Goal: Task Accomplishment & Management: Manage account settings

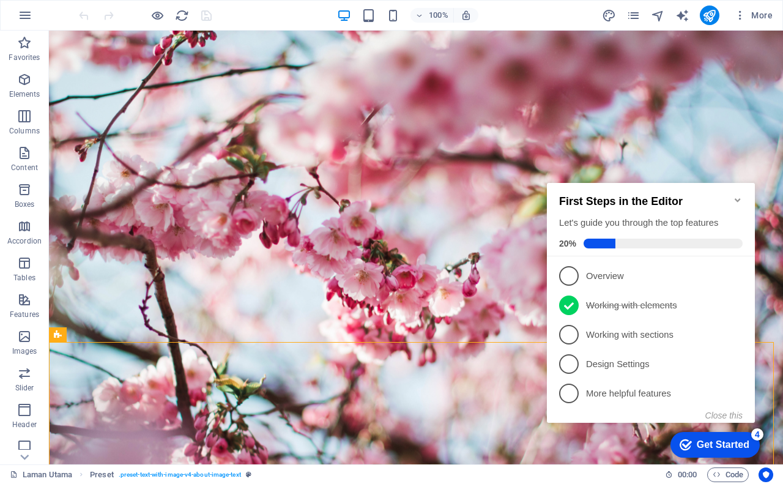
click at [738, 198] on icon "Minimize checklist" at bounding box center [738, 200] width 6 height 4
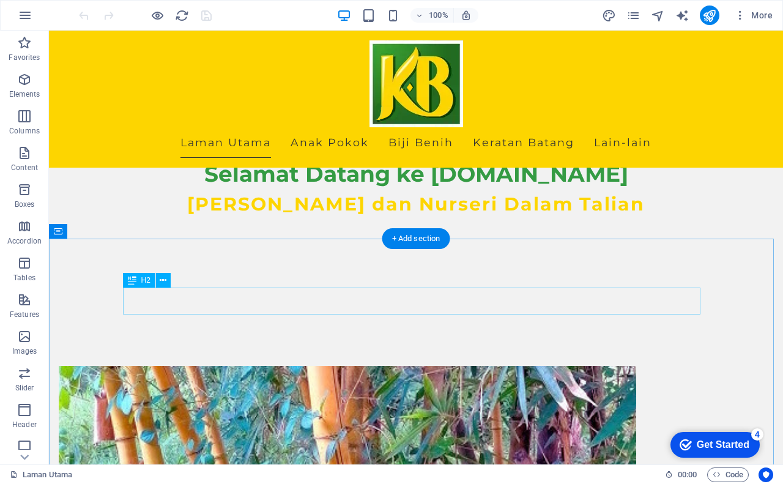
scroll to position [490, 0]
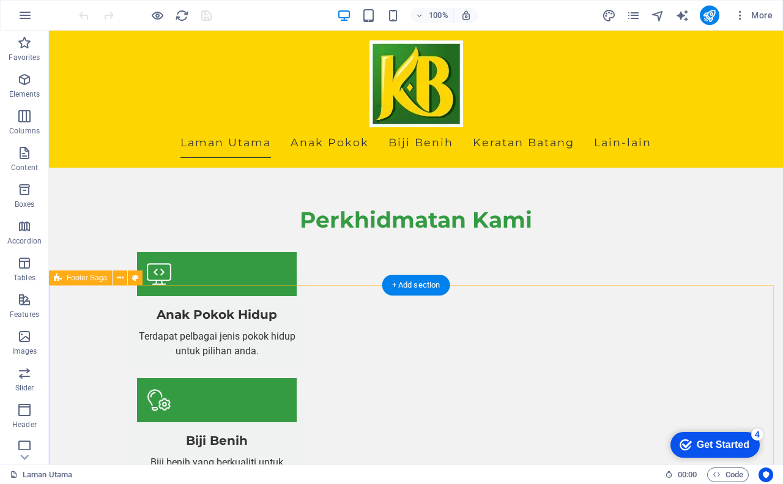
scroll to position [1343, 0]
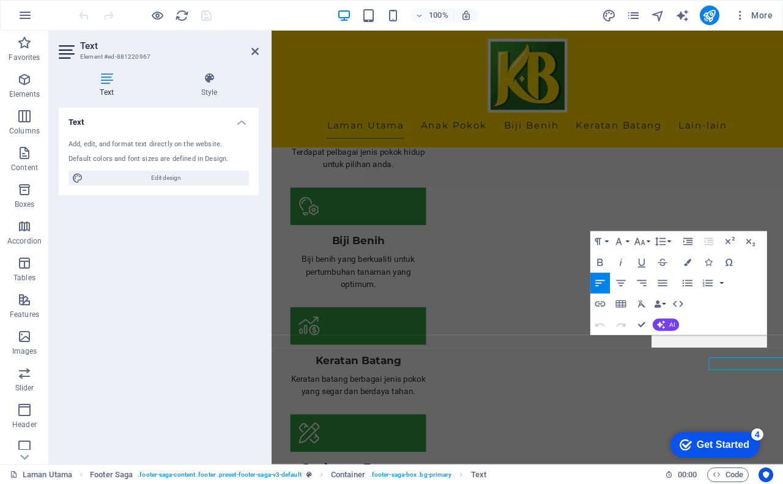
scroll to position [1240, 0]
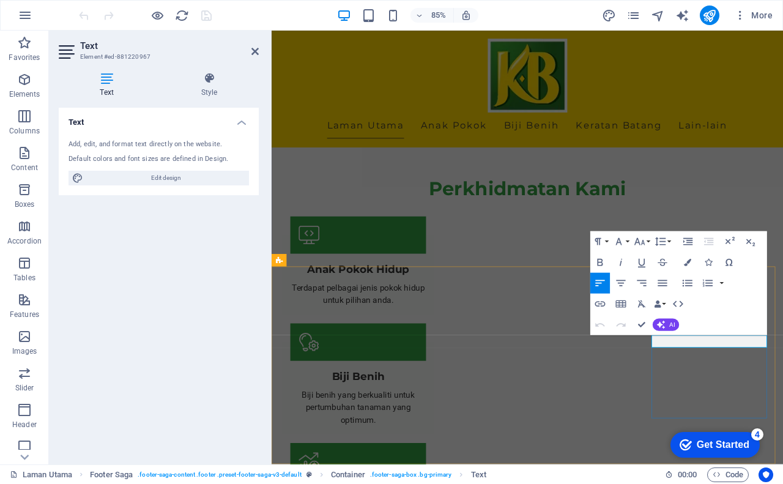
drag, startPoint x: 759, startPoint y: 396, endPoint x: 721, endPoint y: 395, distance: 38.0
drag, startPoint x: 778, startPoint y: 395, endPoint x: 801, endPoint y: 395, distance: 23.3
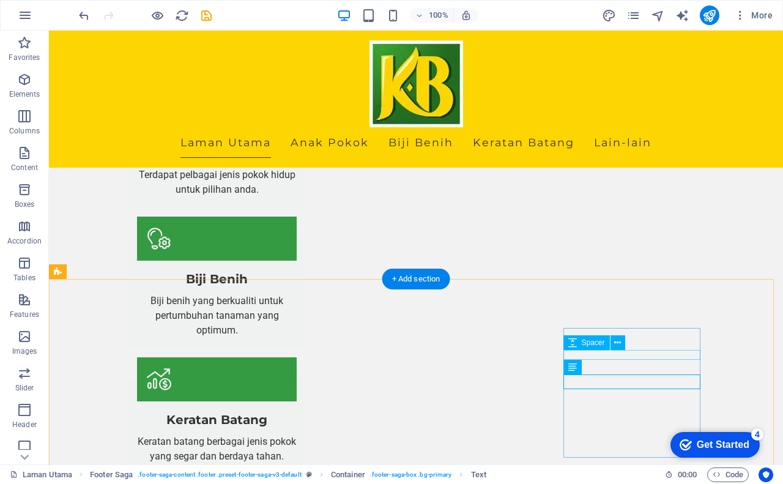
scroll to position [1343, 0]
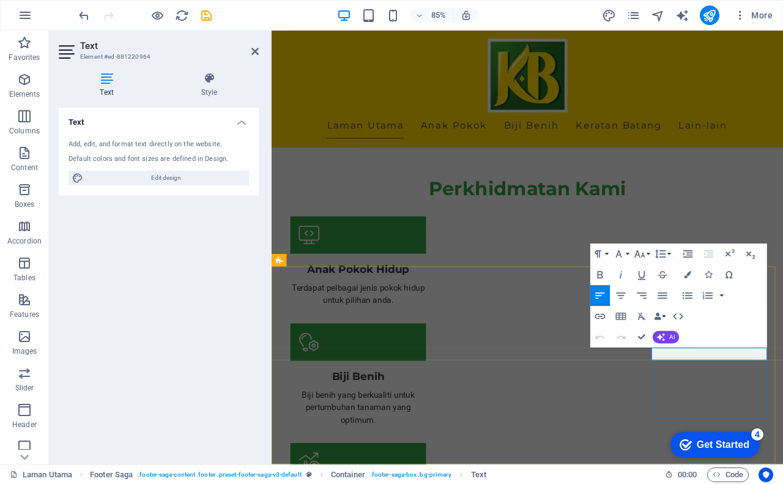
drag, startPoint x: 820, startPoint y: 409, endPoint x: 719, endPoint y: 416, distance: 100.6
click at [254, 50] on icon at bounding box center [255, 52] width 7 height 10
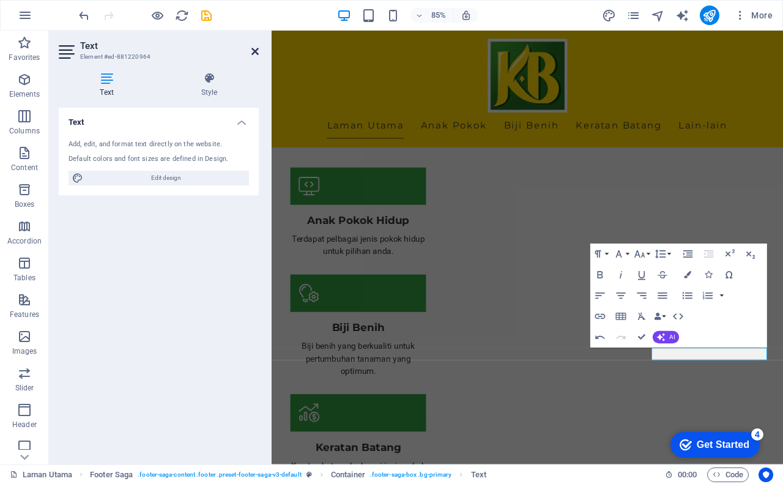
scroll to position [1266, 0]
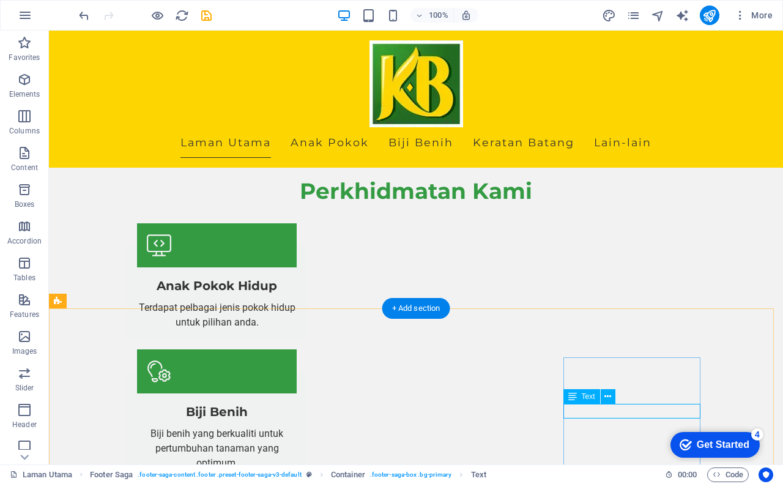
scroll to position [1240, 0]
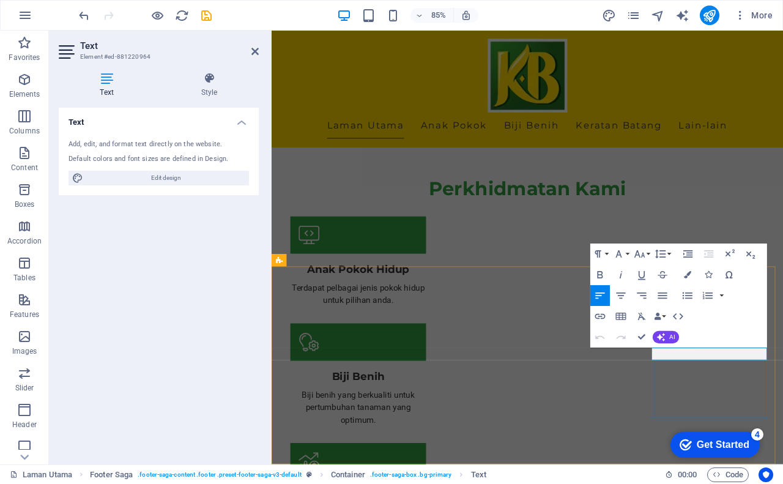
click link "Shopee"
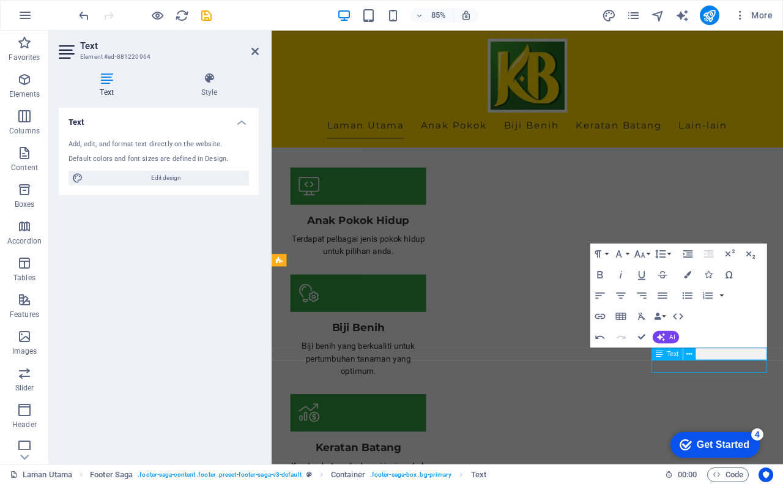
scroll to position [1266, 0]
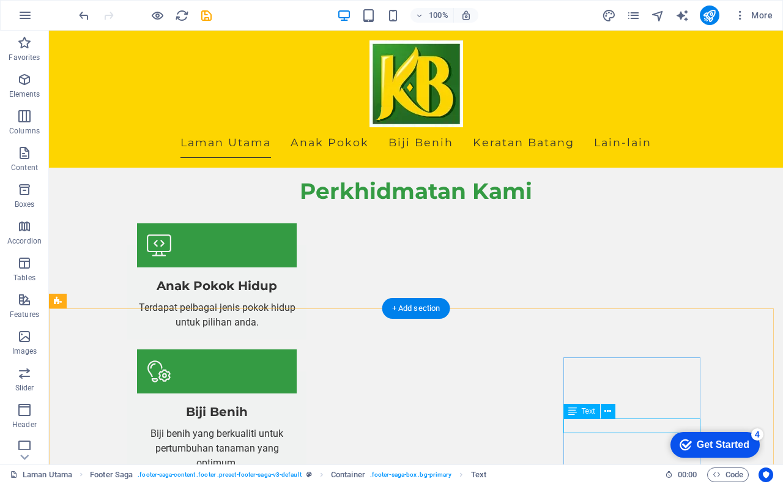
scroll to position [1240, 0]
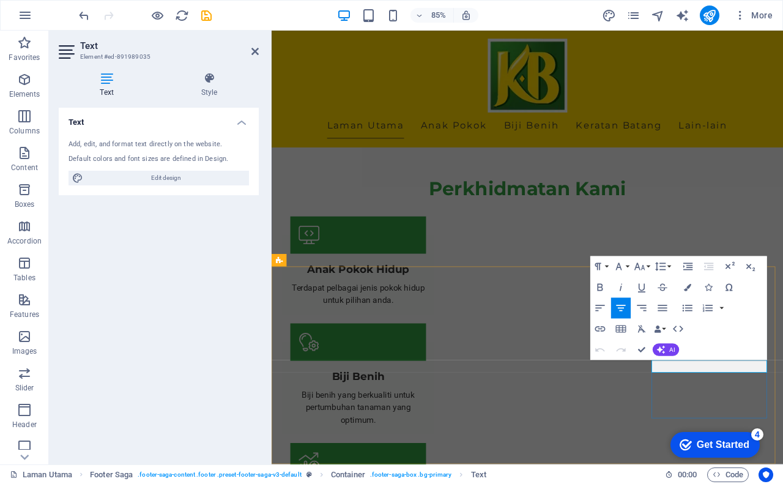
drag, startPoint x: 804, startPoint y: 421, endPoint x: 820, endPoint y: 419, distance: 16.0
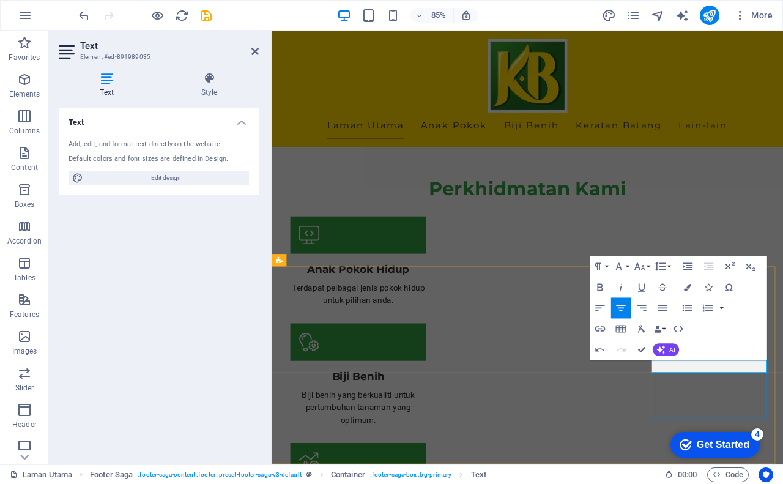
drag, startPoint x: 795, startPoint y: 422, endPoint x: 728, endPoint y: 411, distance: 68.2
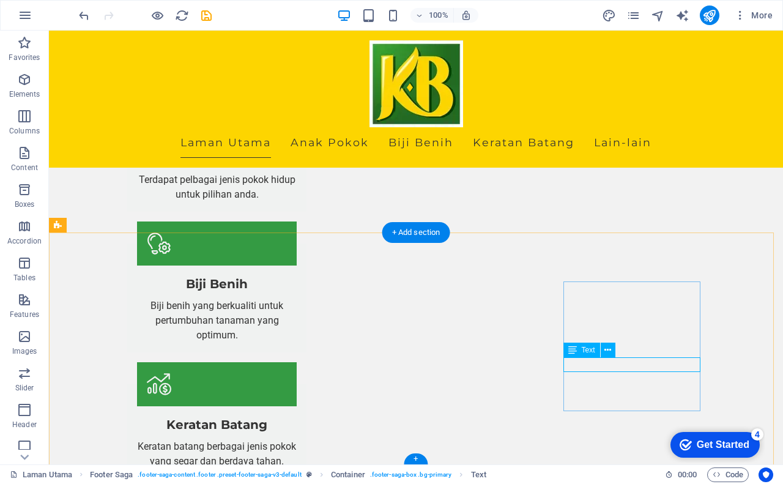
scroll to position [1343, 0]
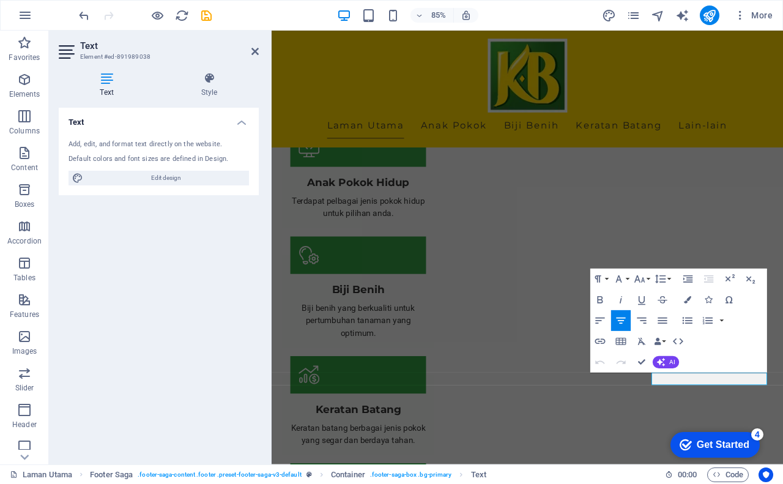
scroll to position [1240, 0]
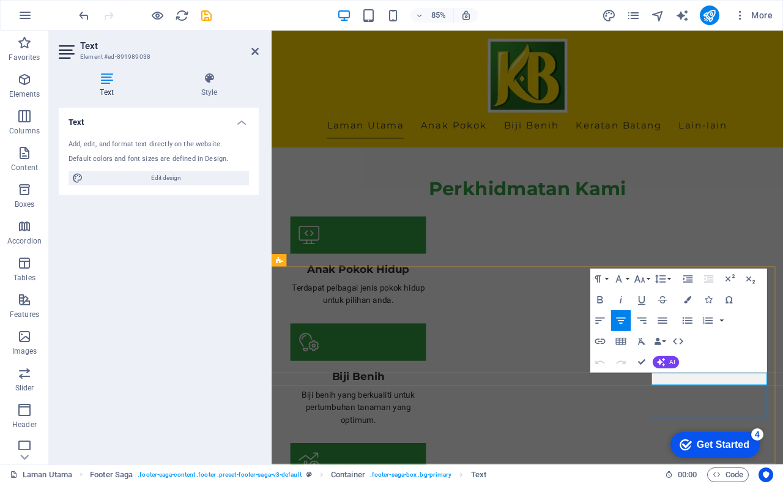
drag, startPoint x: 791, startPoint y: 439, endPoint x: 851, endPoint y: 437, distance: 60.6
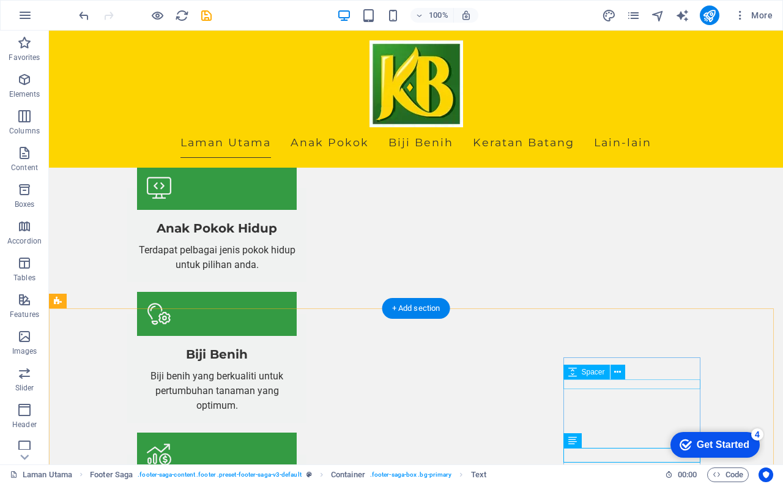
scroll to position [1343, 0]
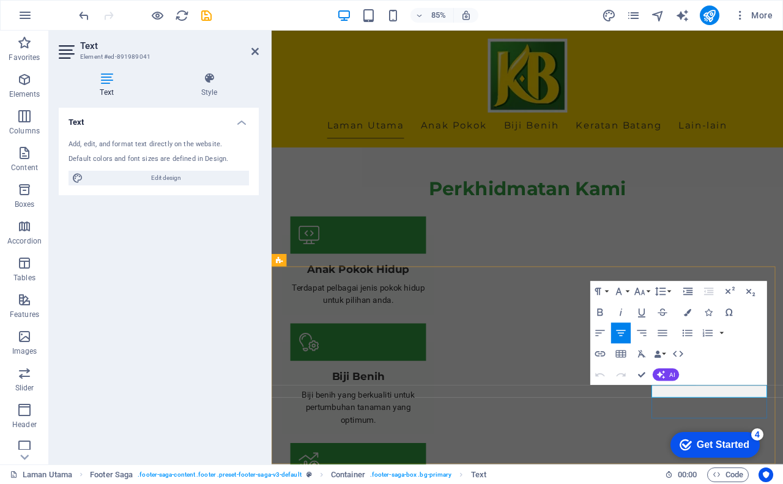
drag, startPoint x: 796, startPoint y: 452, endPoint x: 849, endPoint y: 458, distance: 53.0
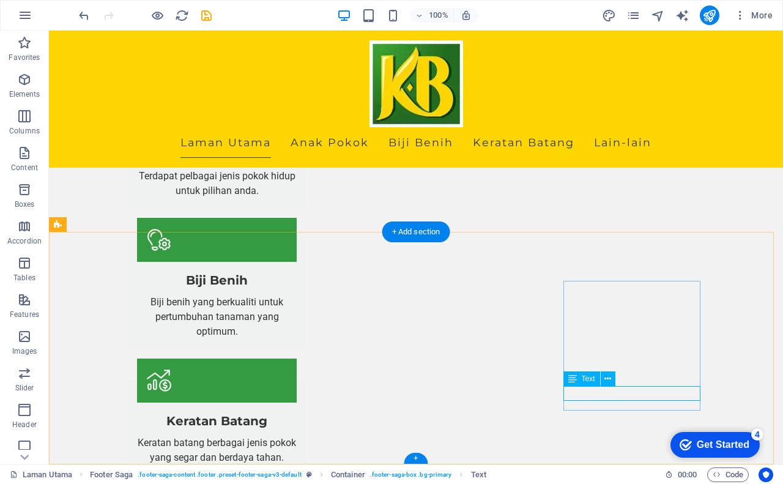
scroll to position [1343, 0]
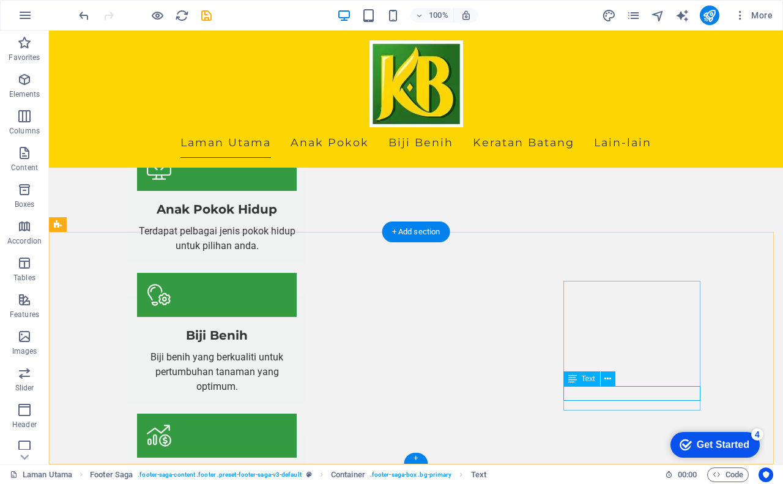
scroll to position [1240, 0]
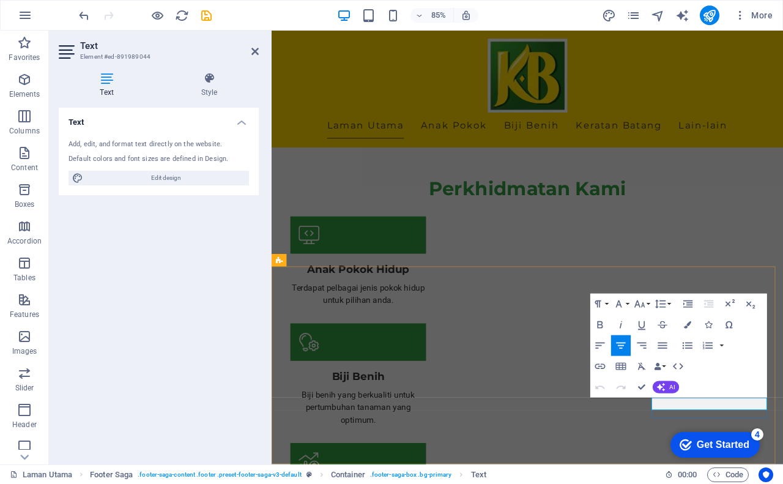
drag, startPoint x: 774, startPoint y: 469, endPoint x: 820, endPoint y: 465, distance: 45.5
click at [711, 403] on div "Spacer" at bounding box center [681, 404] width 59 height 13
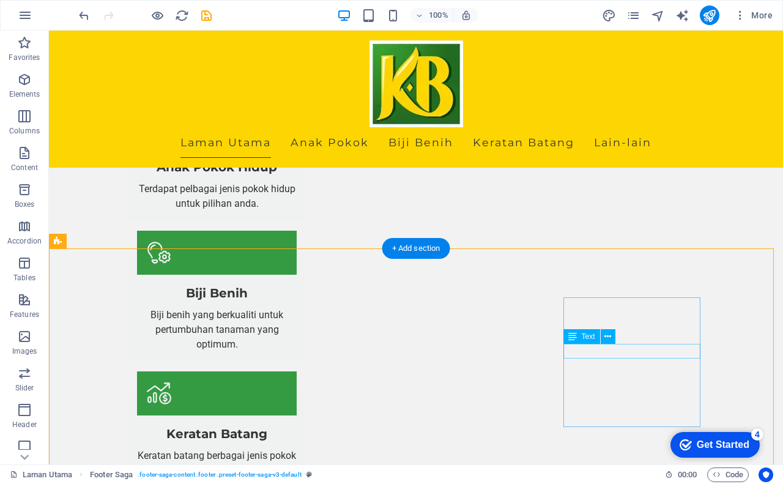
scroll to position [1343, 0]
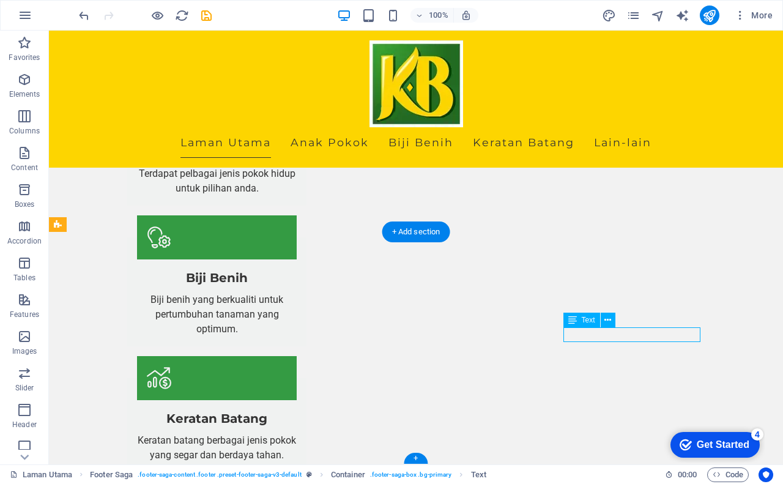
drag, startPoint x: 616, startPoint y: 335, endPoint x: 454, endPoint y: 389, distance: 170.9
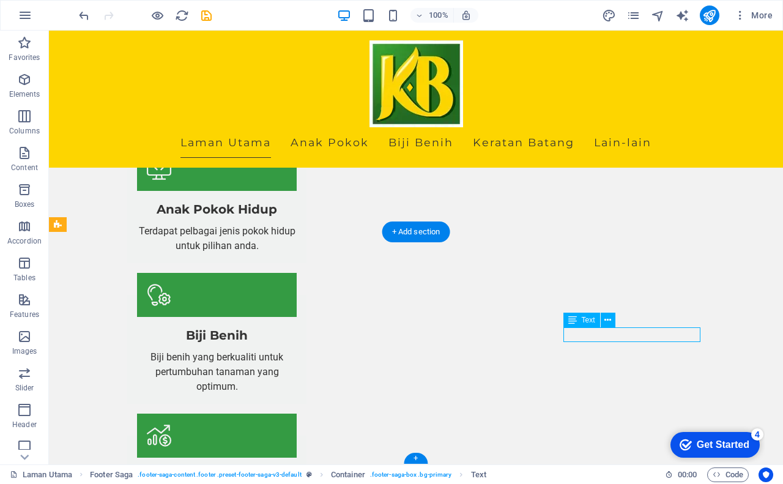
scroll to position [1240, 0]
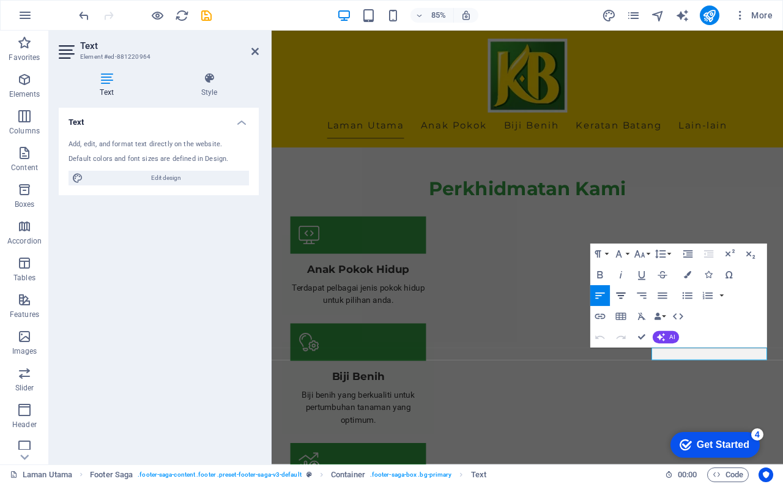
click at [623, 299] on icon "button" at bounding box center [621, 296] width 12 height 12
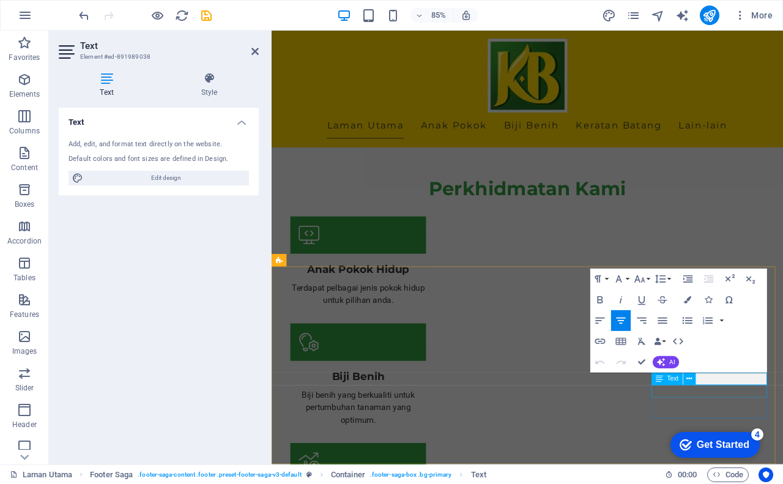
select select "footer"
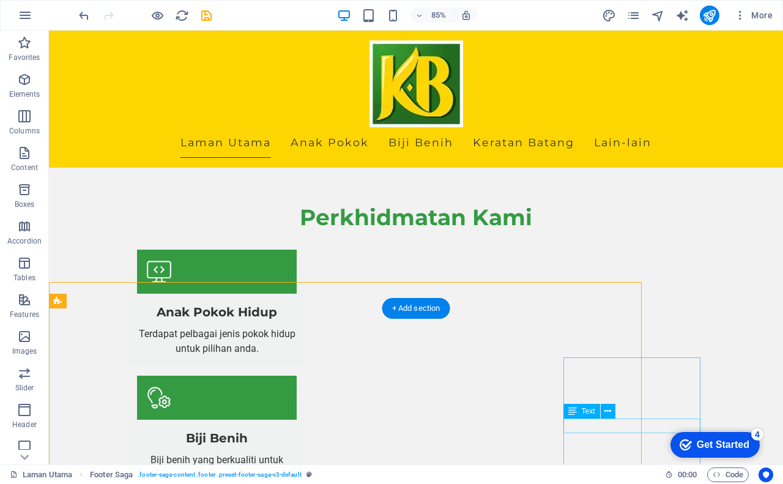
scroll to position [1266, 0]
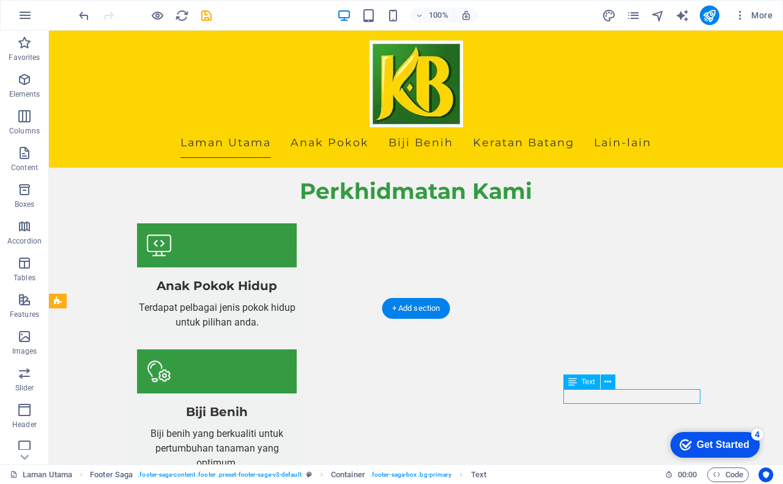
scroll to position [1240, 0]
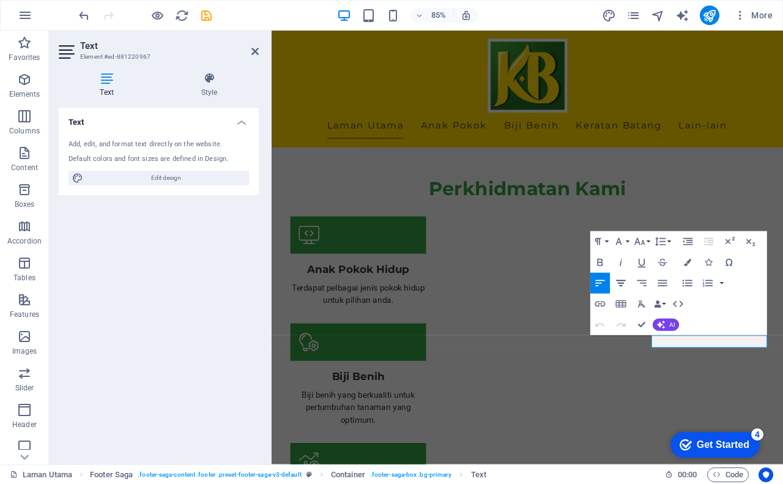
click at [622, 280] on icon "button" at bounding box center [621, 283] width 12 height 12
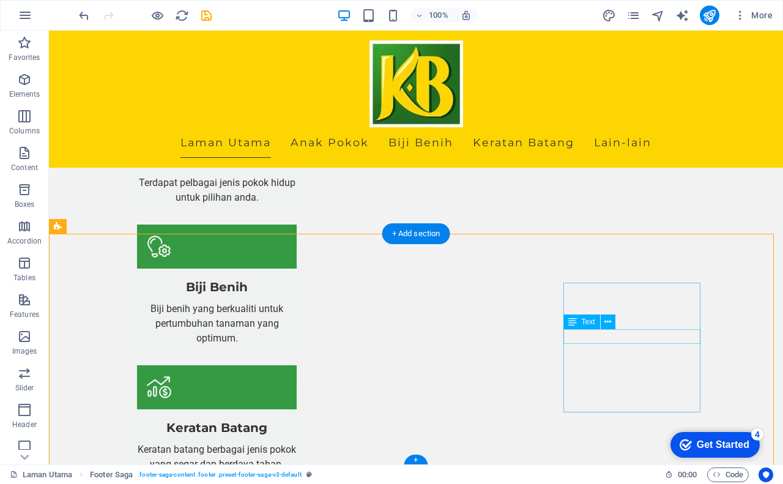
scroll to position [1343, 0]
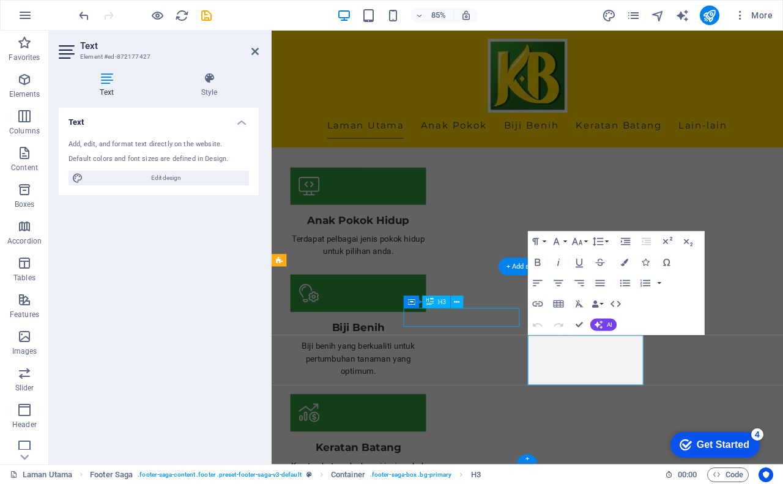
scroll to position [1266, 0]
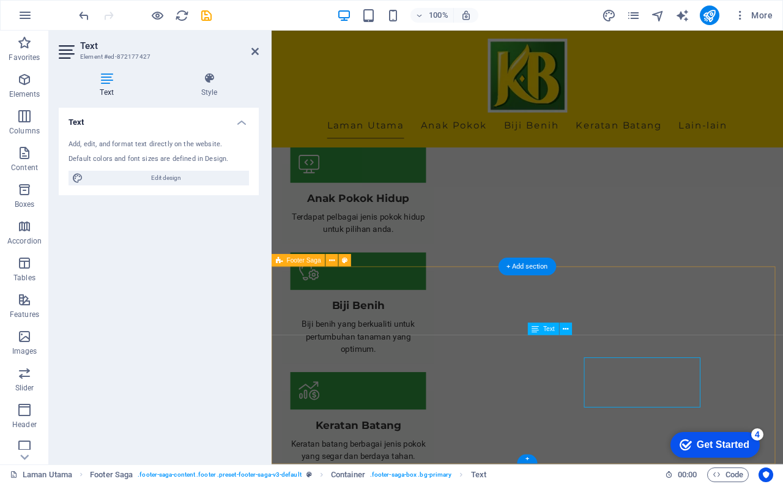
scroll to position [1240, 0]
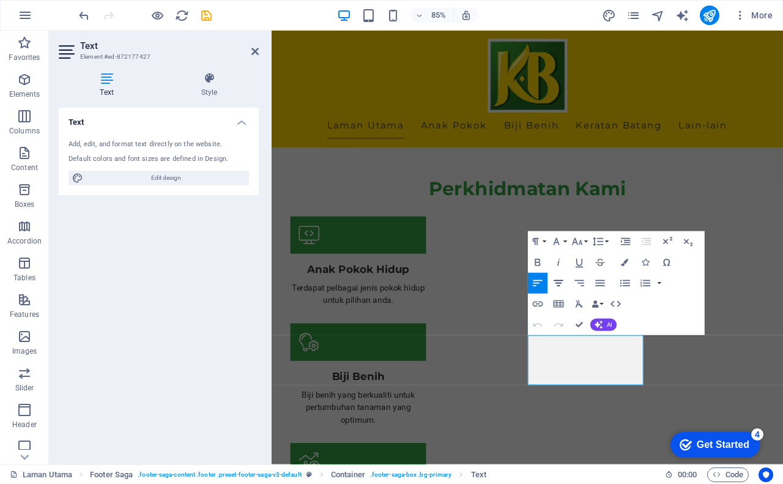
click at [557, 285] on icon "button" at bounding box center [559, 283] width 12 height 12
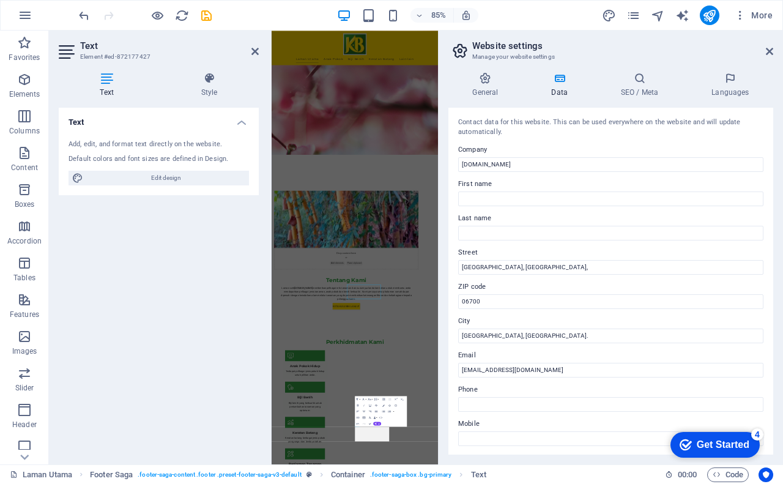
scroll to position [584, 0]
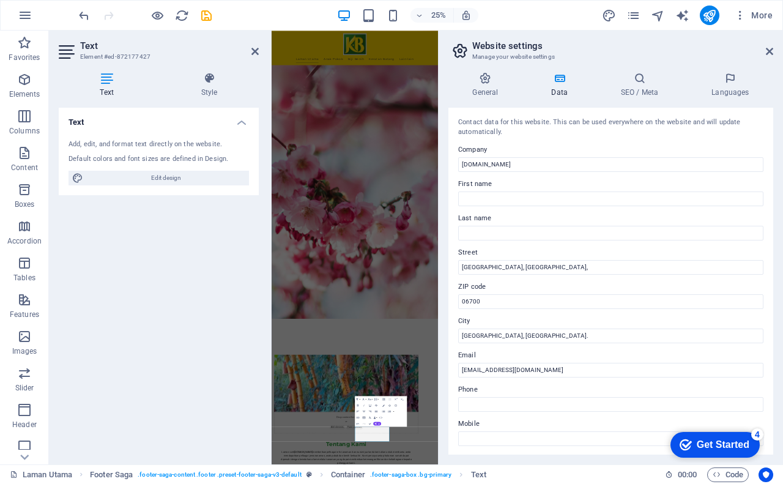
click at [534, 370] on input "[EMAIL_ADDRESS][DOMAIN_NAME]" at bounding box center [610, 370] width 305 height 15
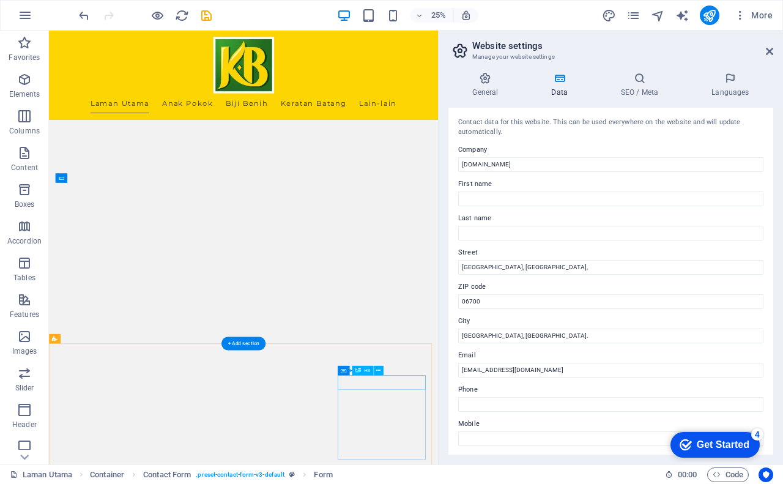
scroll to position [1058, 0]
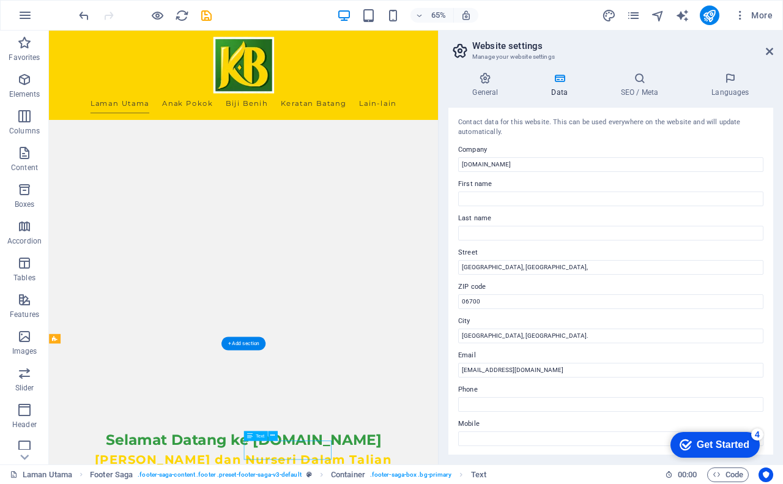
scroll to position [584, 0]
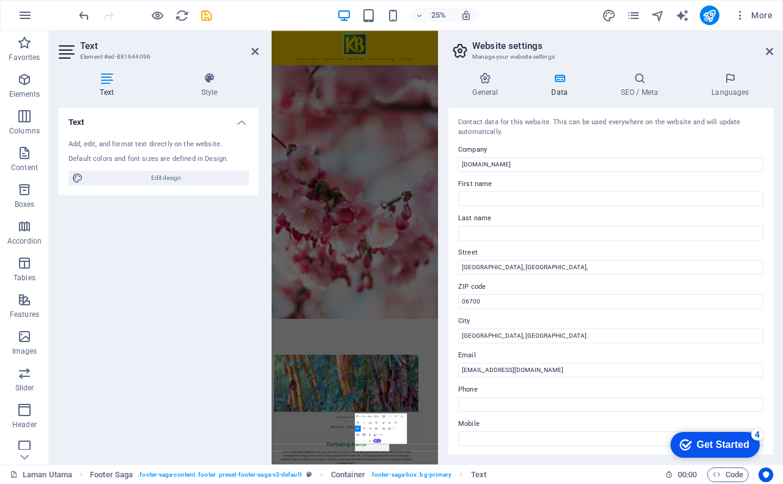
click at [253, 446] on div "Text Add, edit, and format text directly on the website. Default colors and fon…" at bounding box center [159, 281] width 200 height 347
click at [364, 429] on icon "button" at bounding box center [364, 429] width 4 height 4
click at [771, 56] on link at bounding box center [769, 52] width 7 height 10
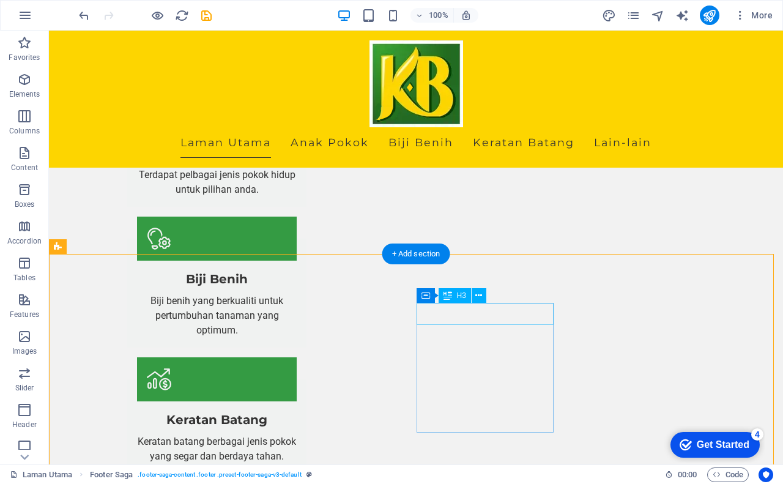
scroll to position [1343, 0]
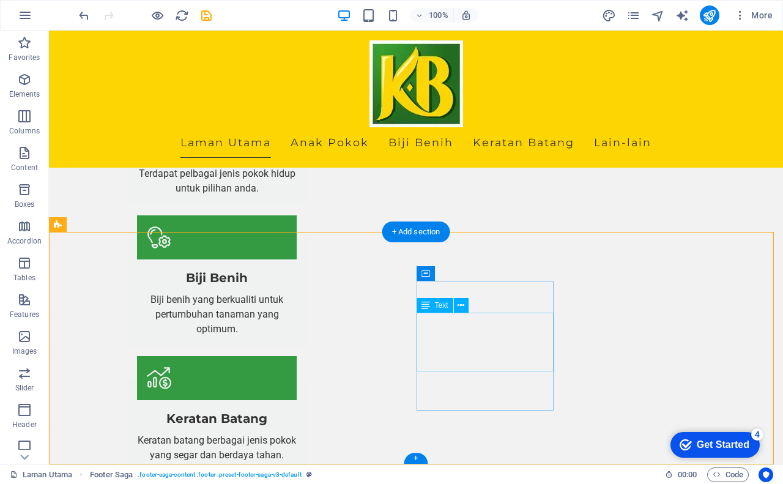
drag, startPoint x: 417, startPoint y: 347, endPoint x: 526, endPoint y: 345, distance: 109.0
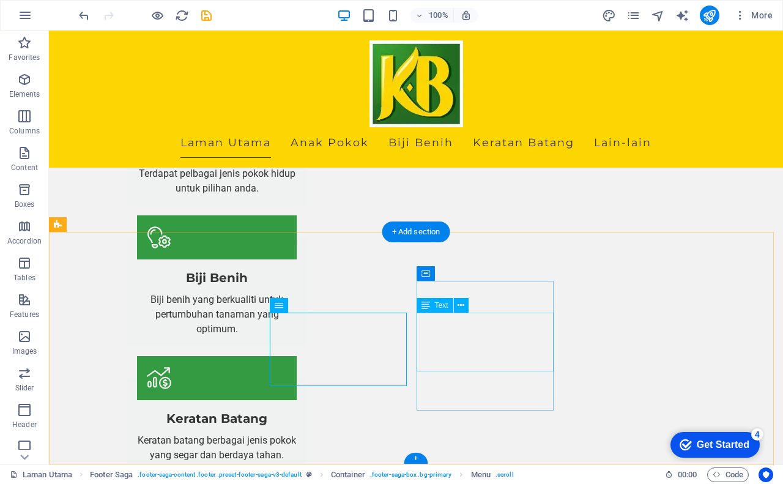
drag, startPoint x: 417, startPoint y: 351, endPoint x: 523, endPoint y: 354, distance: 106.5
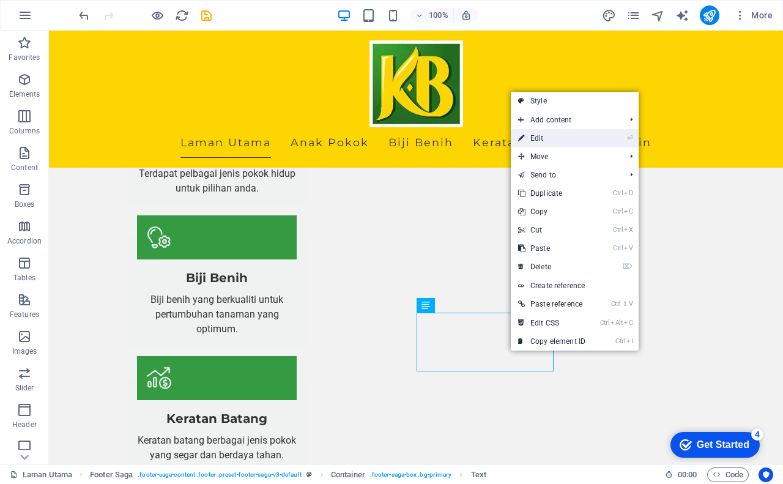
click at [556, 133] on link "⏎ Edit" at bounding box center [552, 138] width 82 height 18
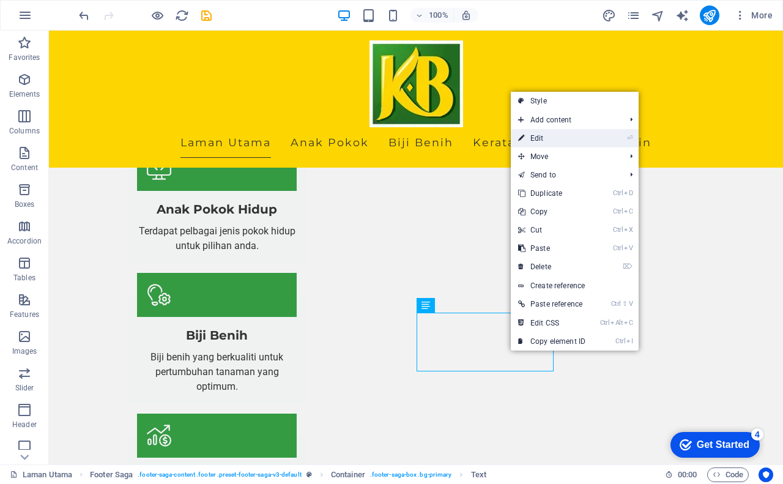
scroll to position [1240, 0]
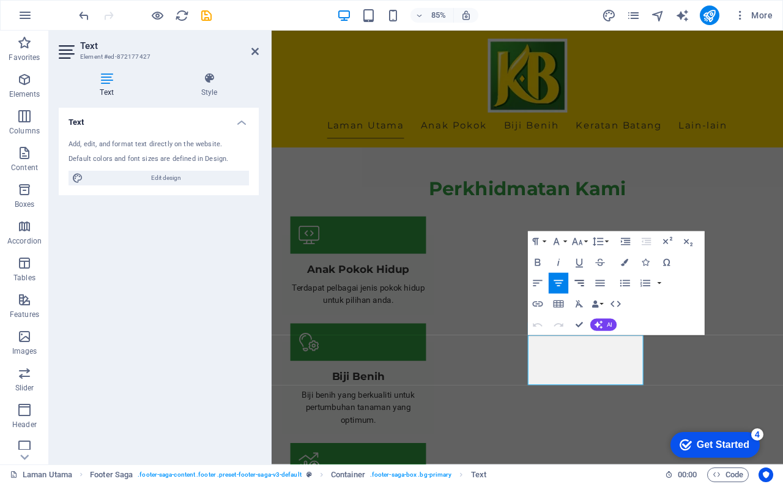
click at [583, 285] on icon "button" at bounding box center [579, 283] width 12 height 12
click at [562, 285] on icon "button" at bounding box center [559, 283] width 12 height 12
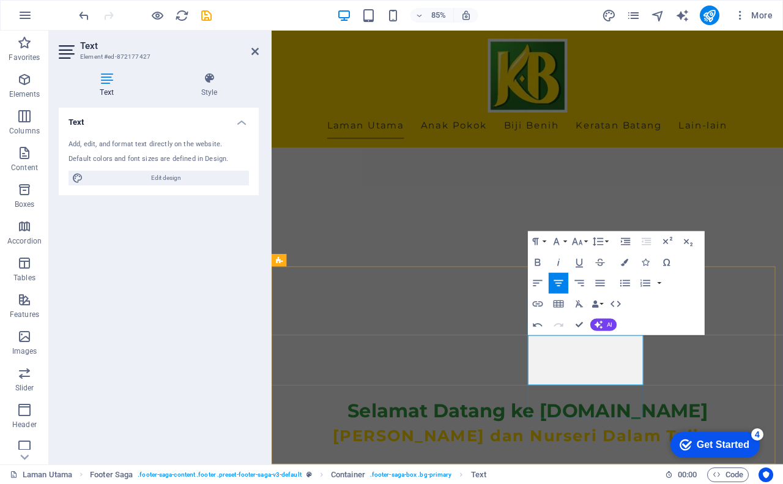
scroll to position [584, 0]
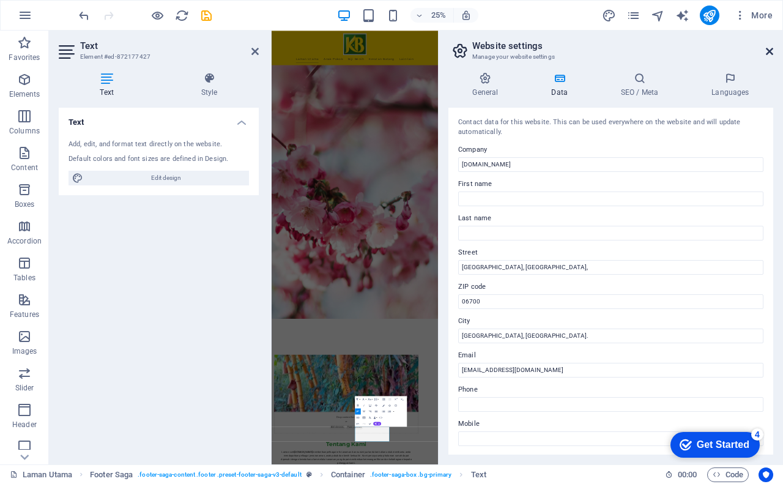
click at [769, 53] on icon at bounding box center [769, 52] width 7 height 10
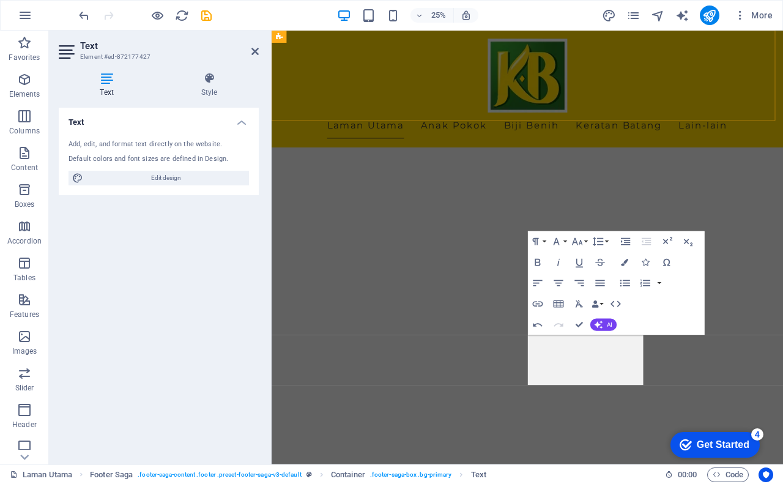
scroll to position [1240, 0]
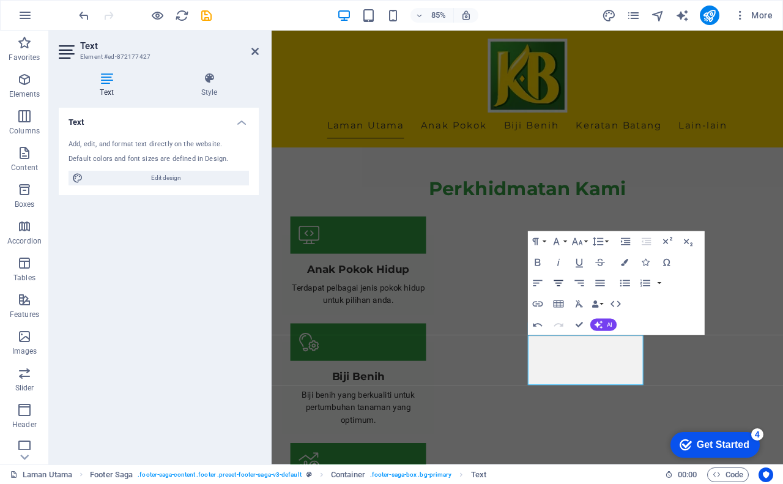
click at [557, 282] on icon "button" at bounding box center [559, 283] width 12 height 12
click at [556, 284] on icon "button" at bounding box center [559, 283] width 12 height 12
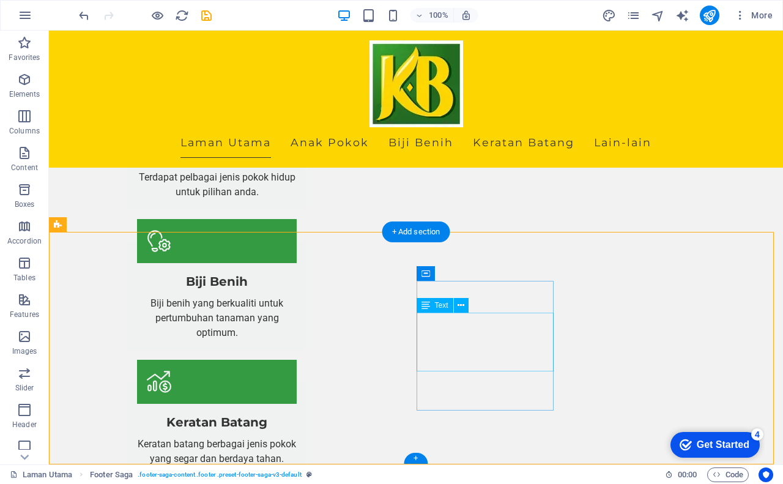
scroll to position [1343, 0]
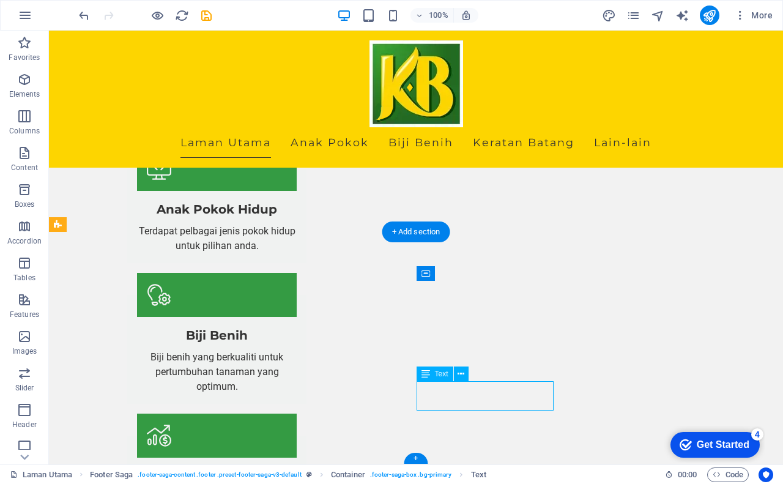
scroll to position [1240, 0]
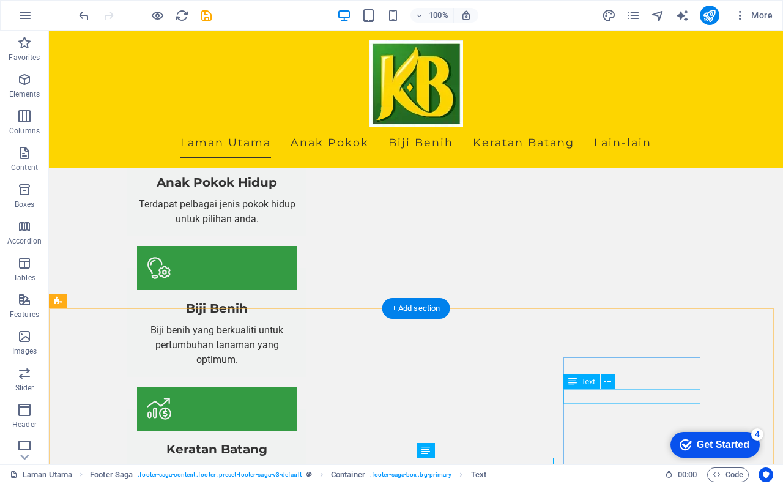
scroll to position [1343, 0]
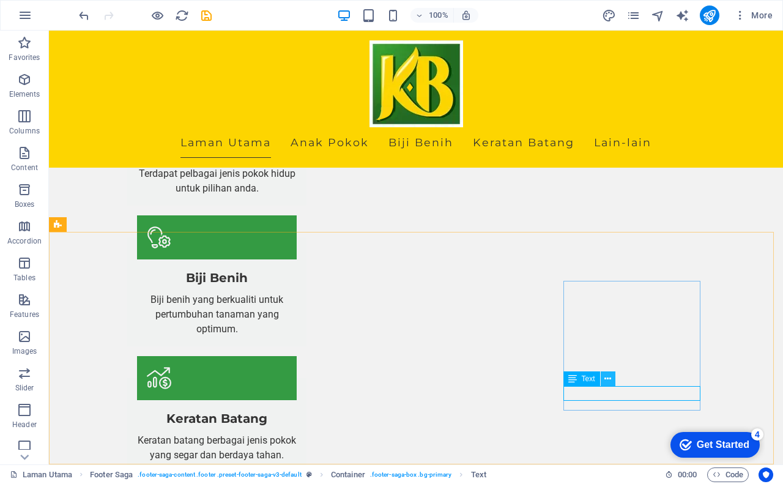
click at [609, 381] on icon at bounding box center [608, 379] width 7 height 13
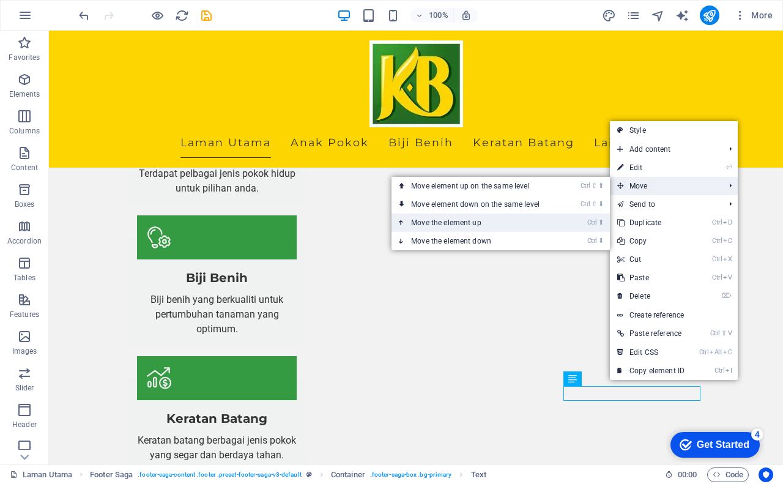
click at [471, 222] on link "Ctrl ⬆ Move the element up" at bounding box center [478, 223] width 173 height 18
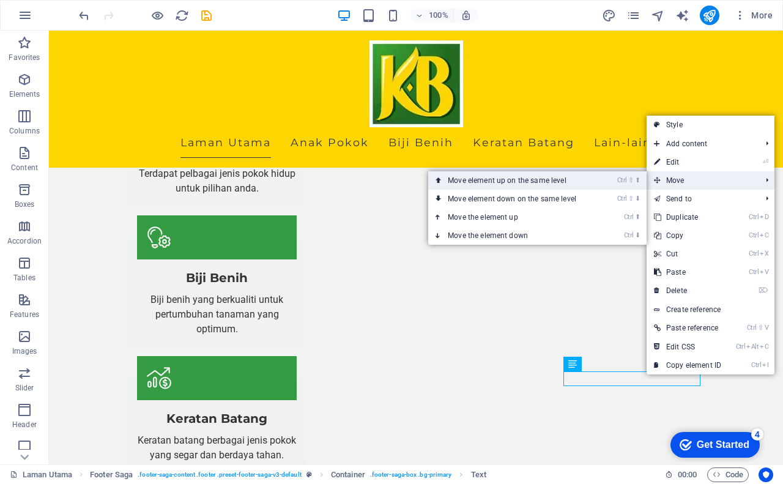
click at [574, 179] on link "Ctrl ⇧ ⬆ Move element up on the same level" at bounding box center [514, 180] width 173 height 18
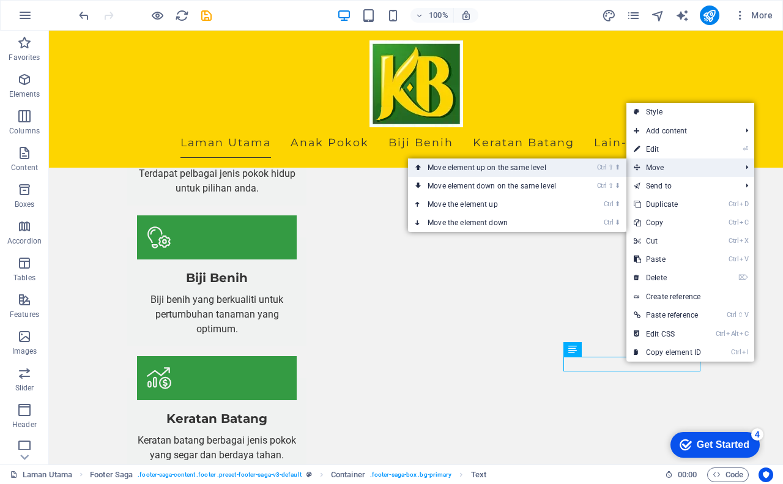
click at [559, 169] on link "Ctrl ⇧ ⬆ Move element up on the same level" at bounding box center [494, 168] width 173 height 18
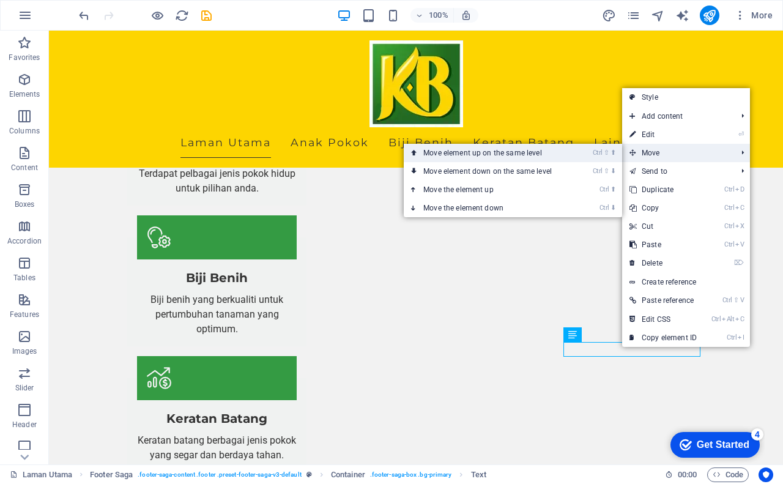
click at [482, 154] on link "Ctrl ⇧ ⬆ Move element up on the same level" at bounding box center [490, 153] width 173 height 18
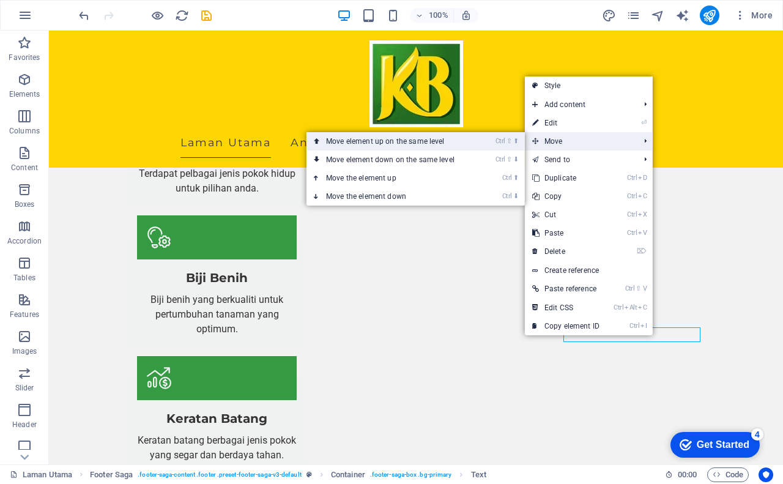
click at [475, 138] on link "Ctrl ⇧ ⬆ Move element up on the same level" at bounding box center [393, 141] width 173 height 18
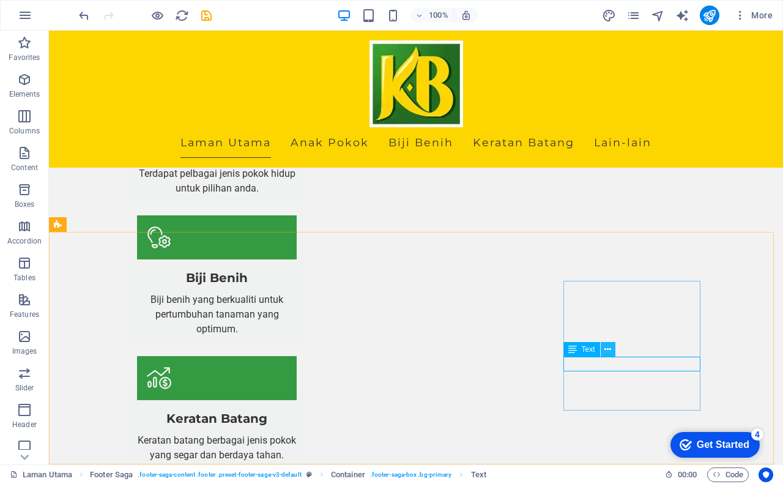
click at [611, 349] on icon at bounding box center [608, 349] width 7 height 13
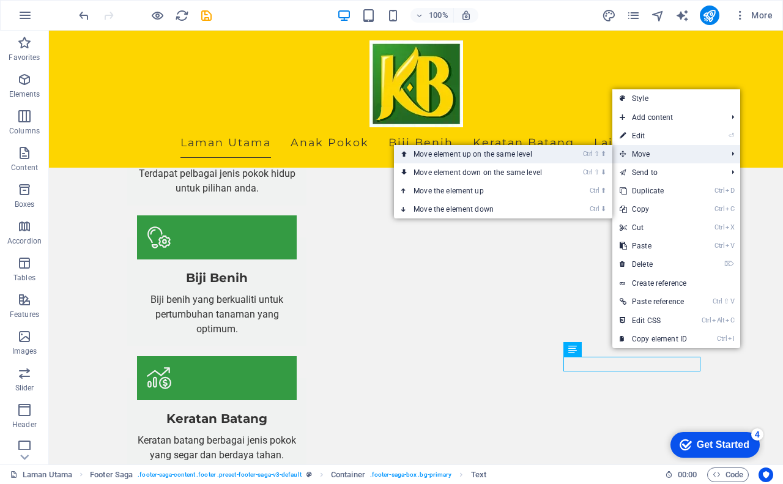
click at [540, 154] on link "Ctrl ⇧ ⬆ Move element up on the same level" at bounding box center [480, 154] width 173 height 18
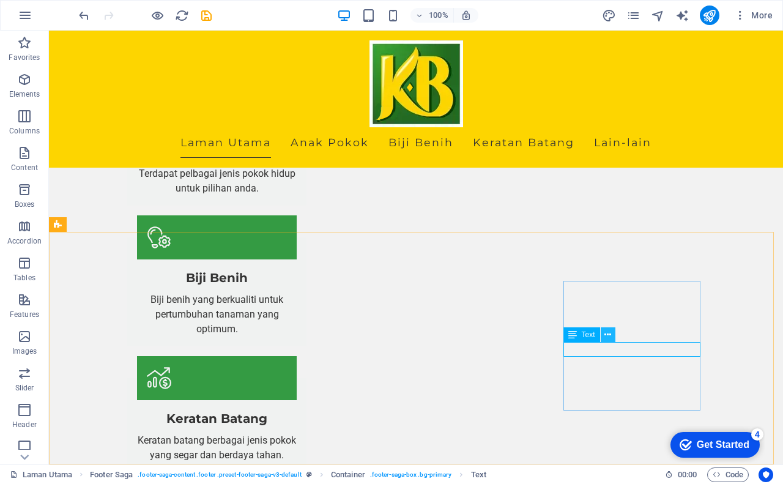
click at [603, 331] on button at bounding box center [608, 334] width 15 height 15
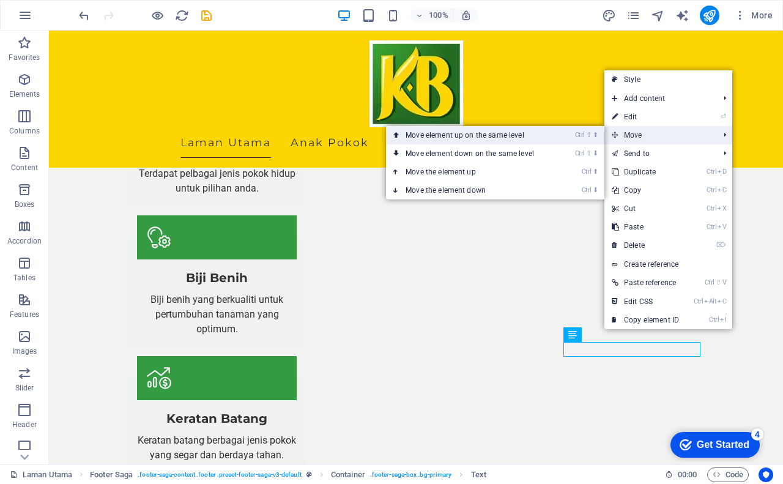
click at [549, 130] on link "Ctrl ⇧ ⬆ Move element up on the same level" at bounding box center [472, 135] width 173 height 18
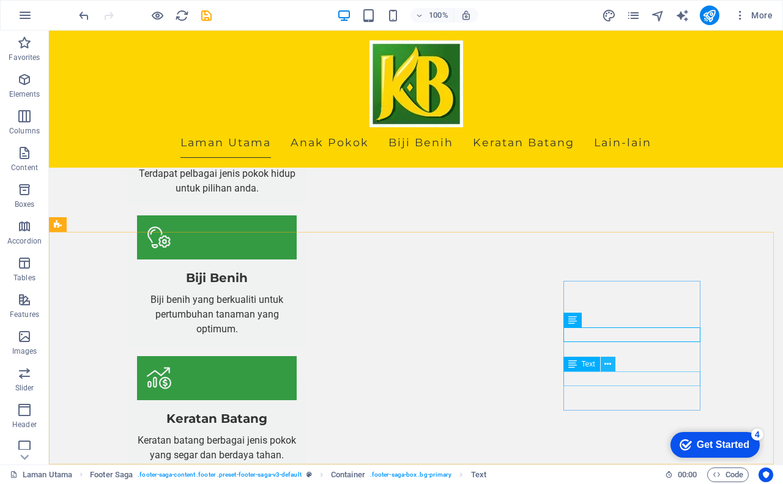
click at [607, 360] on icon at bounding box center [608, 364] width 7 height 13
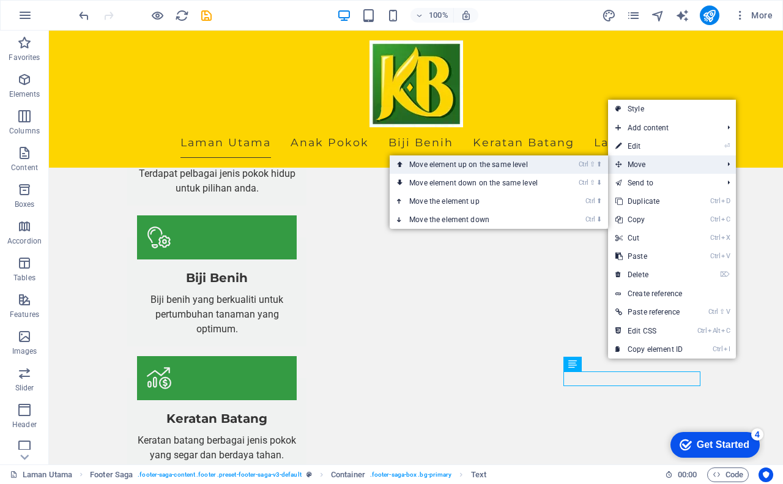
click at [570, 163] on li "Ctrl ⇧ ⬆ Move element up on the same level" at bounding box center [499, 164] width 219 height 18
click at [514, 163] on link "Ctrl ⇧ ⬆ Move element up on the same level" at bounding box center [476, 164] width 173 height 18
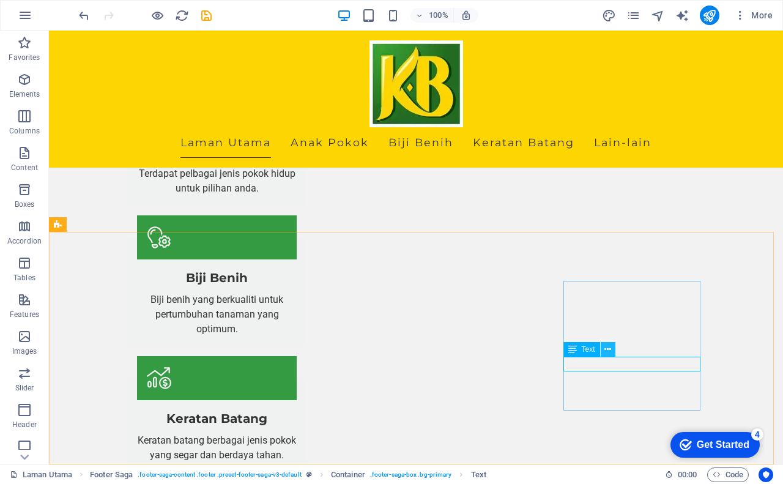
click at [608, 351] on icon at bounding box center [608, 349] width 7 height 13
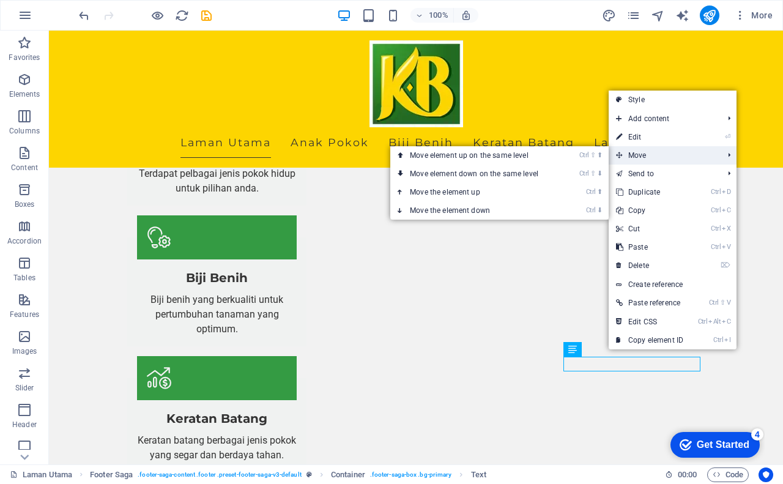
click at [648, 154] on span "Move" at bounding box center [664, 155] width 110 height 18
click at [515, 152] on link "Ctrl ⇧ ⬆ Move element up on the same level" at bounding box center [476, 155] width 173 height 18
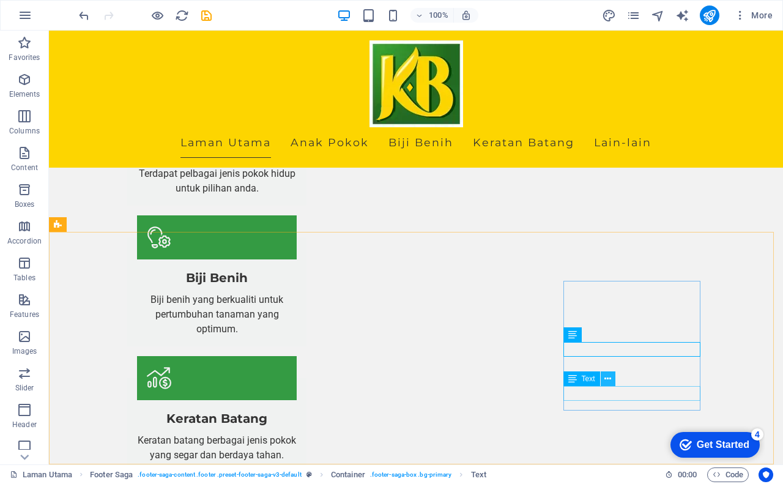
click at [611, 379] on icon at bounding box center [608, 379] width 7 height 13
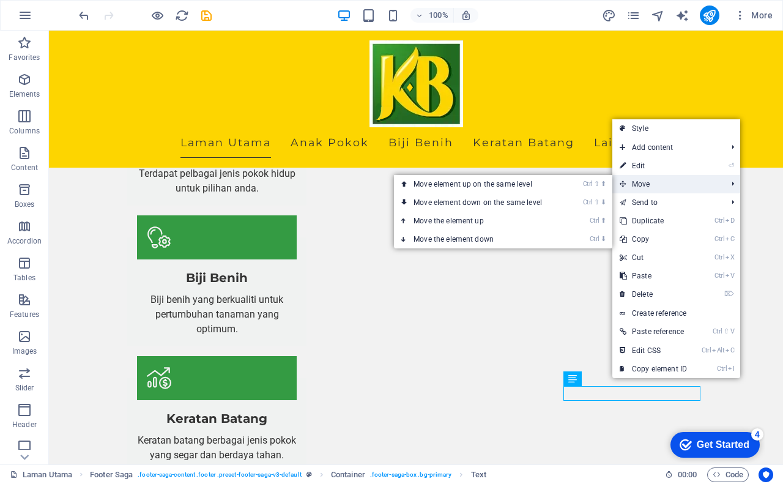
click at [637, 183] on span "Move" at bounding box center [668, 184] width 110 height 18
click at [493, 182] on link "Ctrl ⇧ ⬆ Move element up on the same level" at bounding box center [480, 184] width 173 height 18
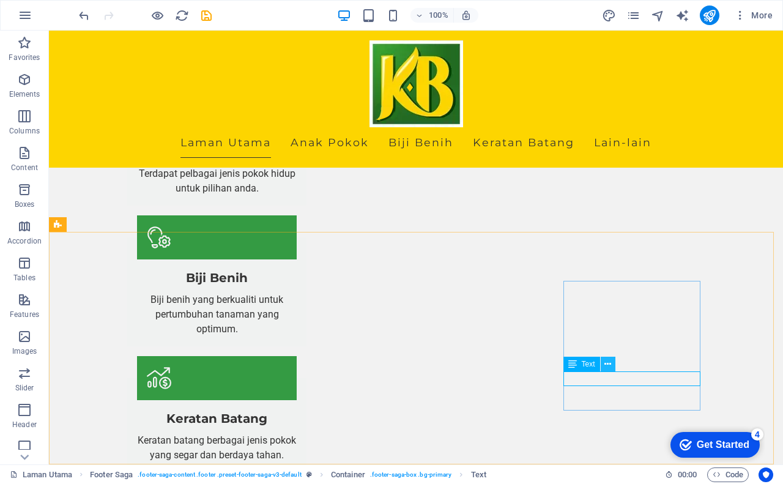
click at [610, 367] on icon at bounding box center [608, 364] width 7 height 13
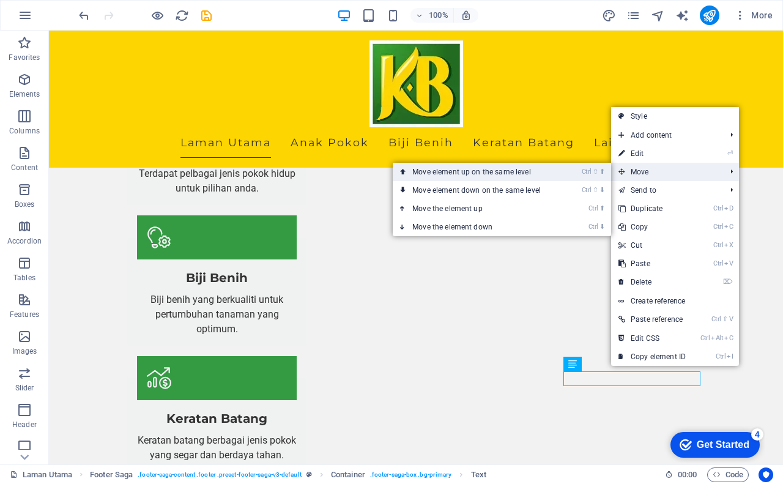
click at [548, 171] on link "Ctrl ⇧ ⬆ Move element up on the same level" at bounding box center [479, 172] width 173 height 18
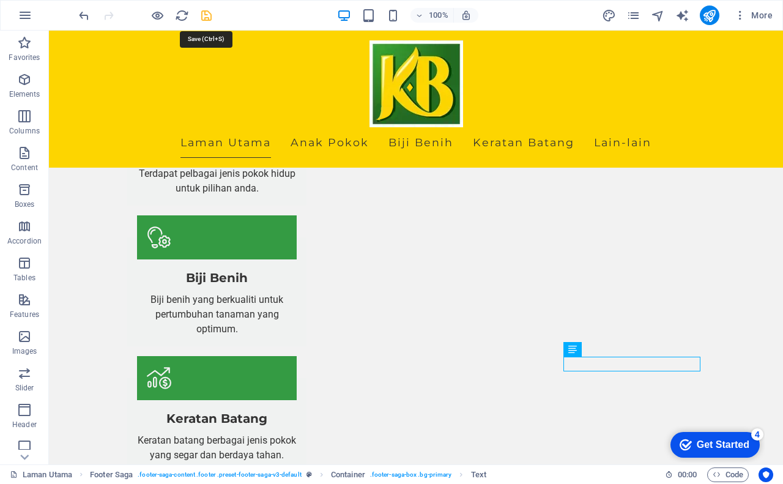
click at [202, 18] on icon "save" at bounding box center [207, 16] width 14 height 14
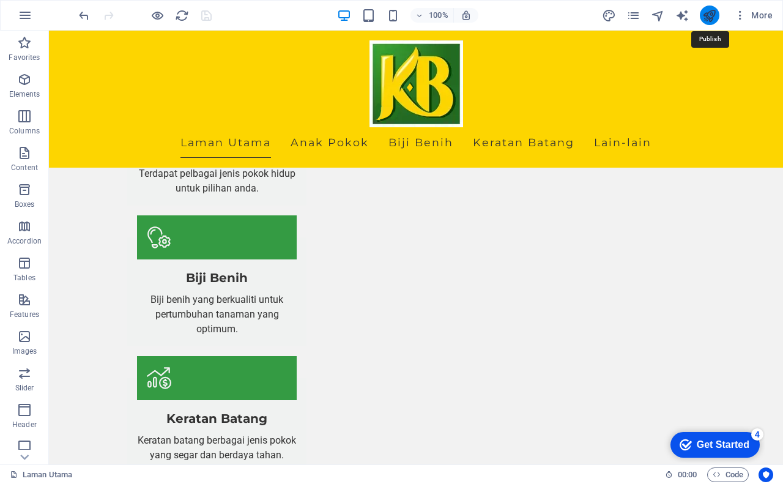
click at [711, 22] on icon "publish" at bounding box center [710, 16] width 14 height 14
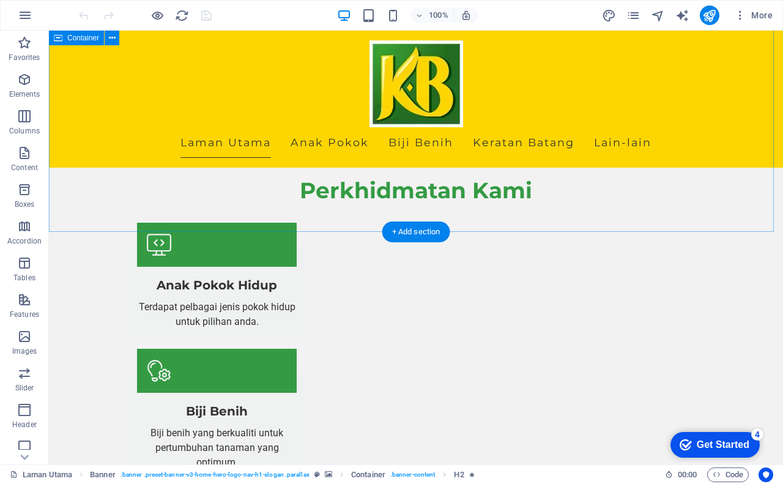
scroll to position [1343, 0]
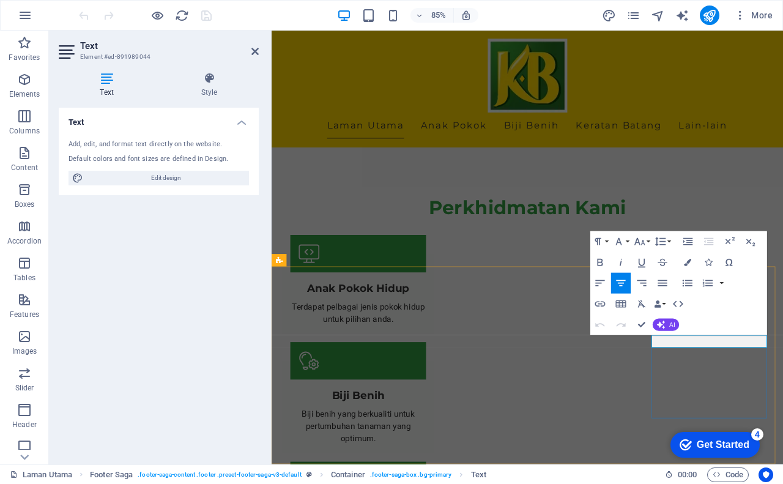
drag, startPoint x: 775, startPoint y: 392, endPoint x: 796, endPoint y: 393, distance: 20.8
click at [601, 304] on icon "button" at bounding box center [601, 305] width 10 height 6
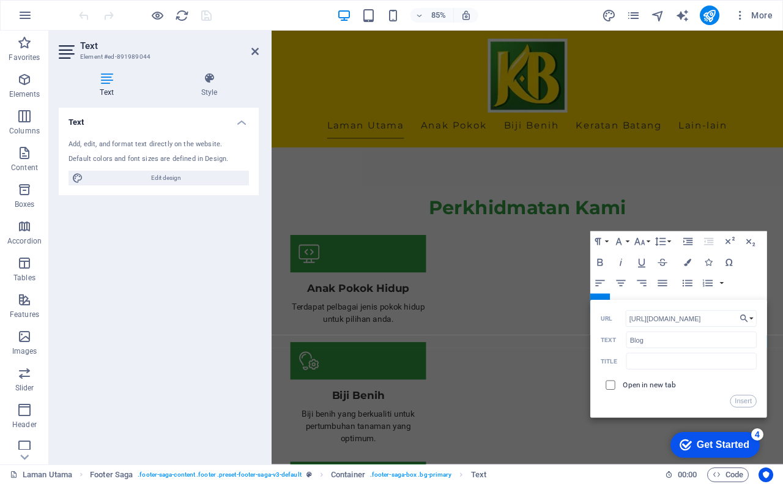
type input "https://blog.kampung.biz"
click at [610, 386] on input "checkbox" at bounding box center [609, 383] width 9 height 9
checkbox input "true"
click at [743, 399] on button "Insert" at bounding box center [744, 401] width 26 height 12
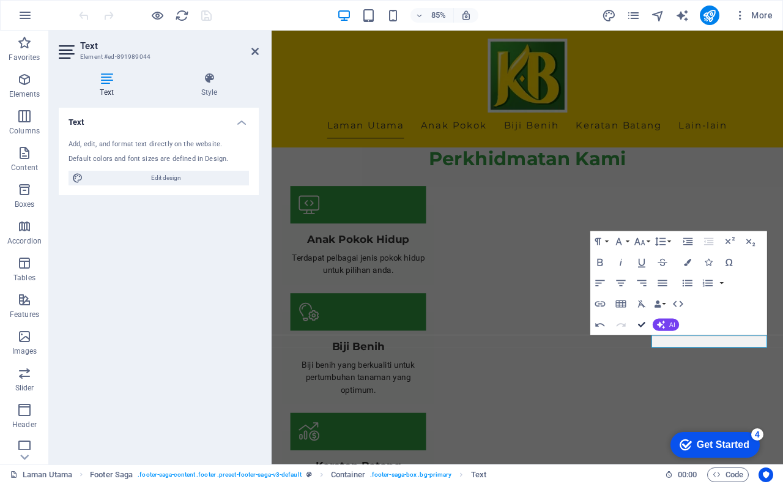
scroll to position [1266, 0]
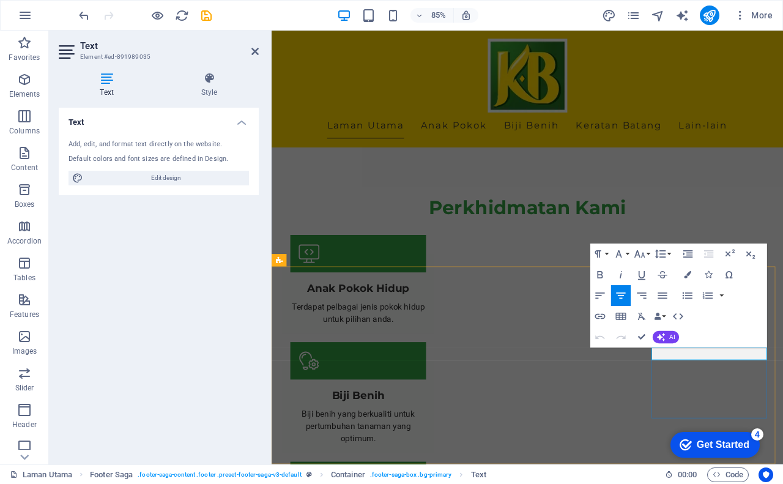
drag, startPoint x: 762, startPoint y: 408, endPoint x: 812, endPoint y: 409, distance: 49.6
click at [602, 316] on icon "button" at bounding box center [601, 317] width 10 height 6
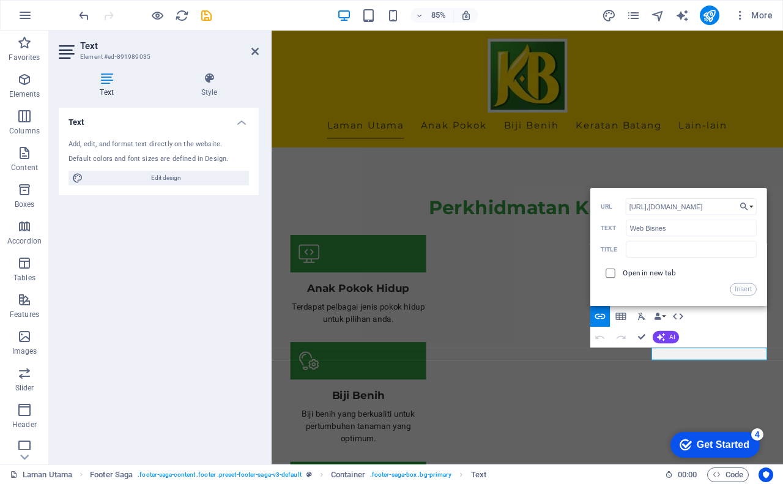
type input "https://bisnes,kampung.biz"
click at [610, 275] on input "checkbox" at bounding box center [609, 271] width 9 height 9
checkbox input "true"
click at [745, 290] on button "Insert" at bounding box center [744, 289] width 26 height 12
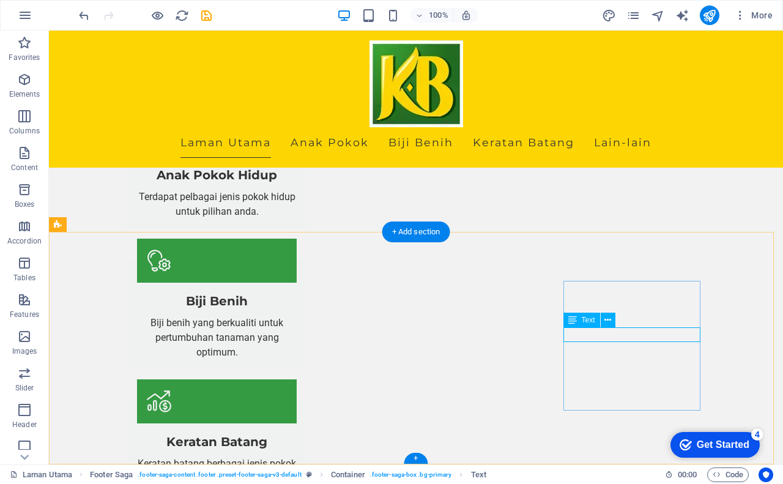
scroll to position [1343, 0]
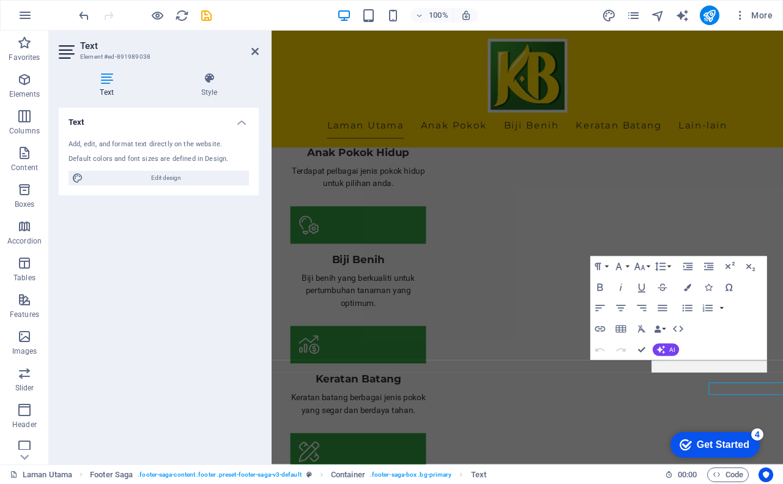
scroll to position [1240, 0]
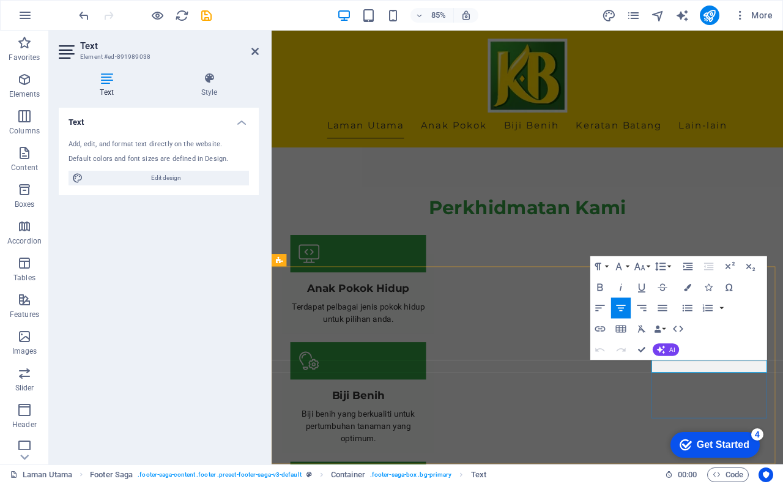
drag, startPoint x: 752, startPoint y: 421, endPoint x: 820, endPoint y: 428, distance: 68.9
click at [600, 327] on icon "button" at bounding box center [600, 329] width 12 height 12
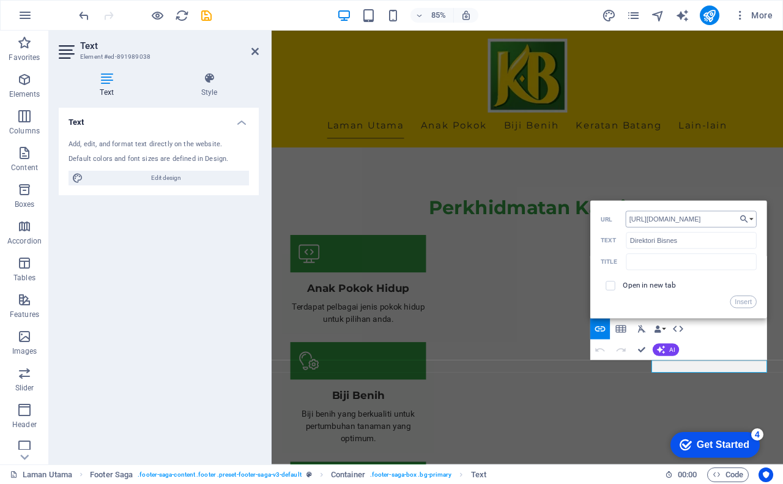
scroll to position [0, 27]
type input "https://bisnes.kampung.biz/direktori-bisnes"
click at [614, 286] on span at bounding box center [610, 286] width 9 height 9
click at [611, 286] on input "checkbox" at bounding box center [609, 284] width 9 height 9
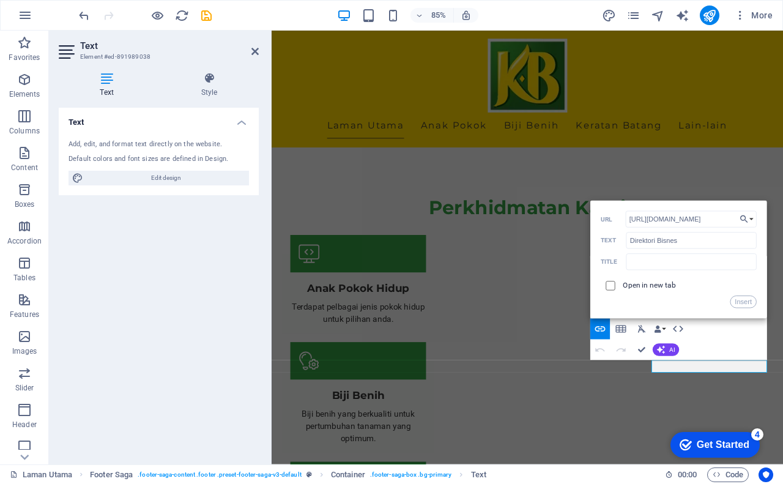
checkbox input "true"
click at [742, 299] on button "Insert" at bounding box center [744, 302] width 26 height 12
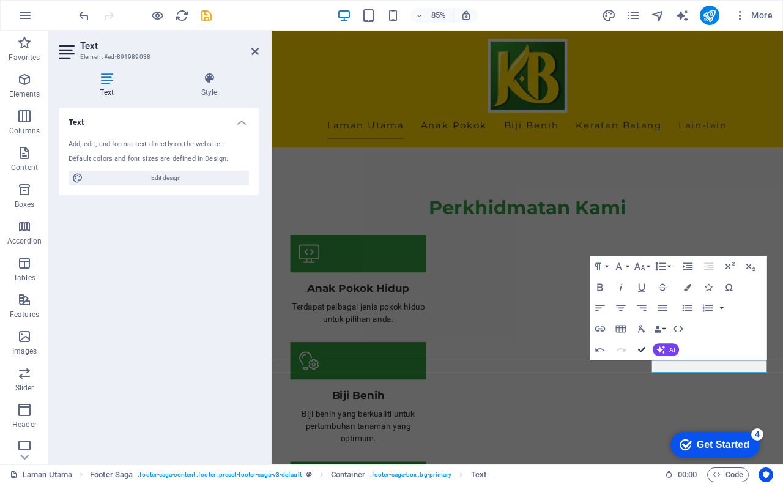
drag, startPoint x: 644, startPoint y: 347, endPoint x: 594, endPoint y: 316, distance: 58.3
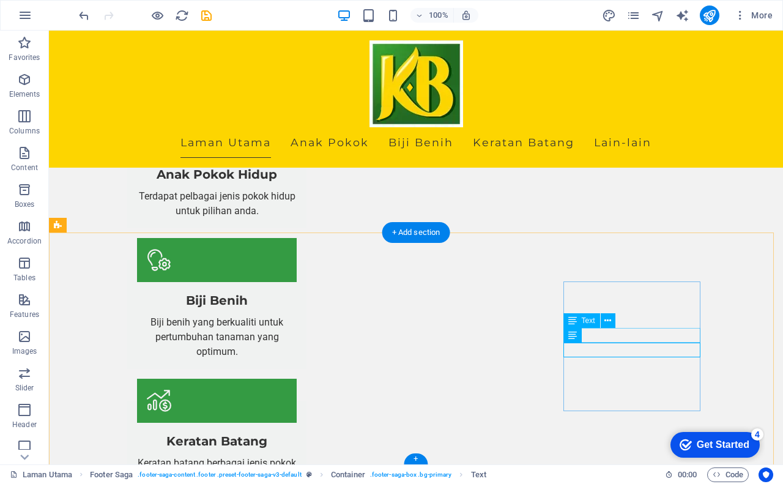
scroll to position [1343, 0]
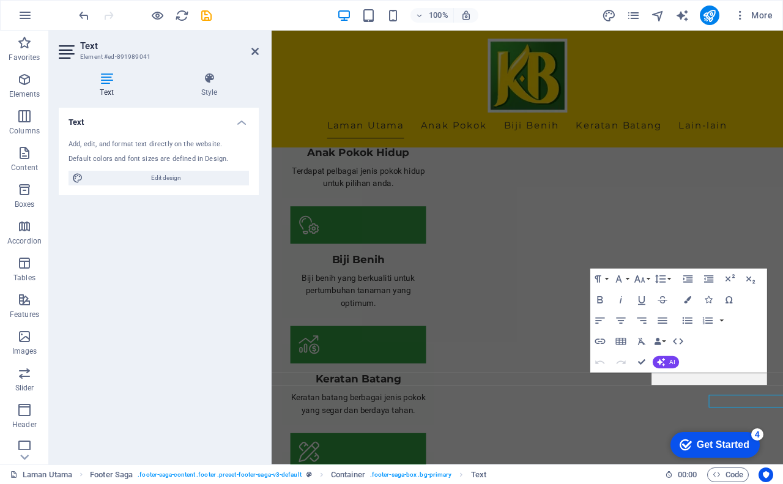
scroll to position [1240, 0]
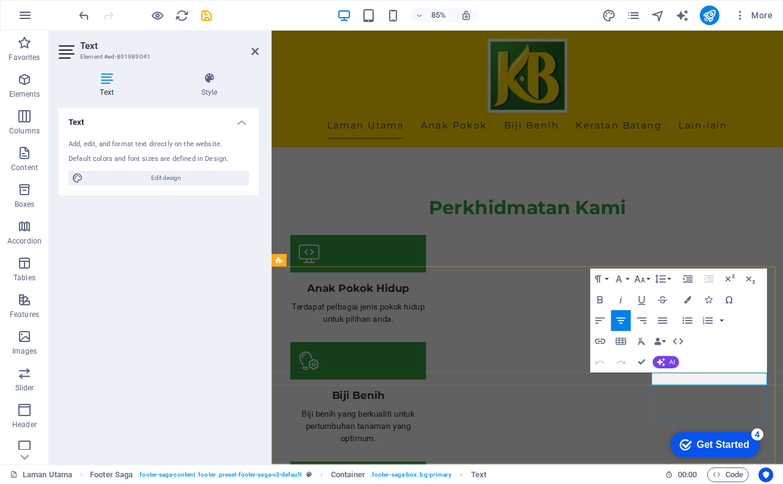
drag, startPoint x: 752, startPoint y: 437, endPoint x: 822, endPoint y: 440, distance: 70.5
click at [597, 338] on icon "button" at bounding box center [600, 341] width 12 height 12
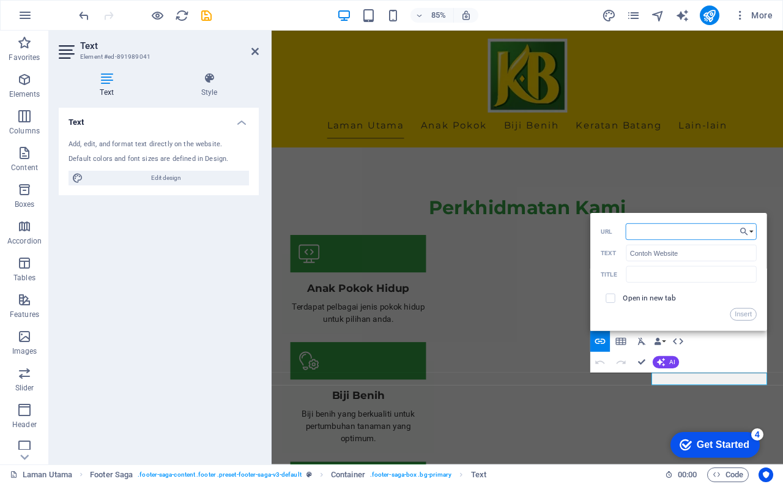
paste input "https://bisnes.kampung.biz/bisnes/dewan-semarak-kaseh/"
type input "https://bisnes.kampung.biz/bisnes/dewan-semarak-kaseh/"
click at [613, 299] on input "checkbox" at bounding box center [609, 297] width 9 height 9
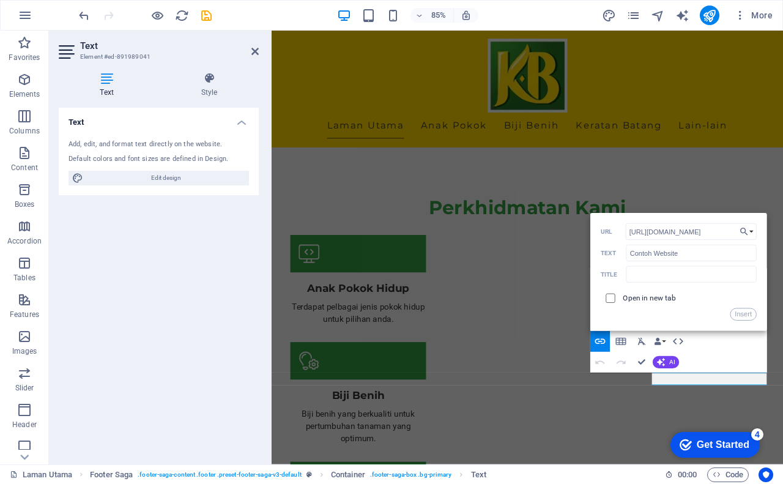
checkbox input "true"
click at [739, 312] on button "Insert" at bounding box center [744, 314] width 26 height 12
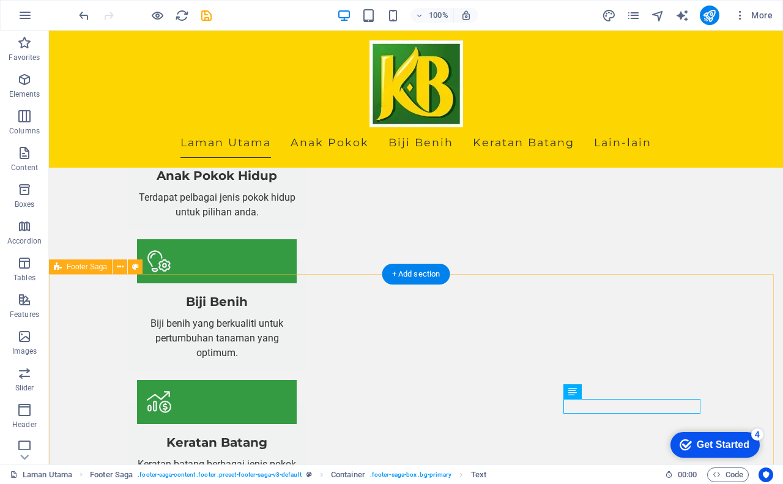
scroll to position [1343, 0]
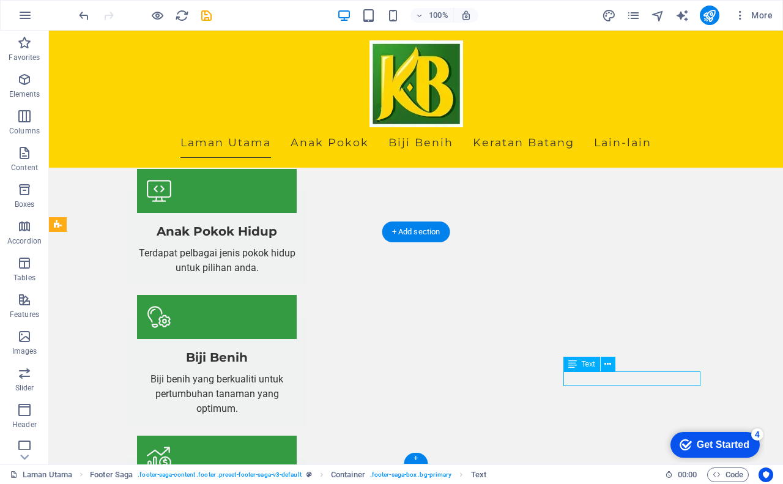
scroll to position [1240, 0]
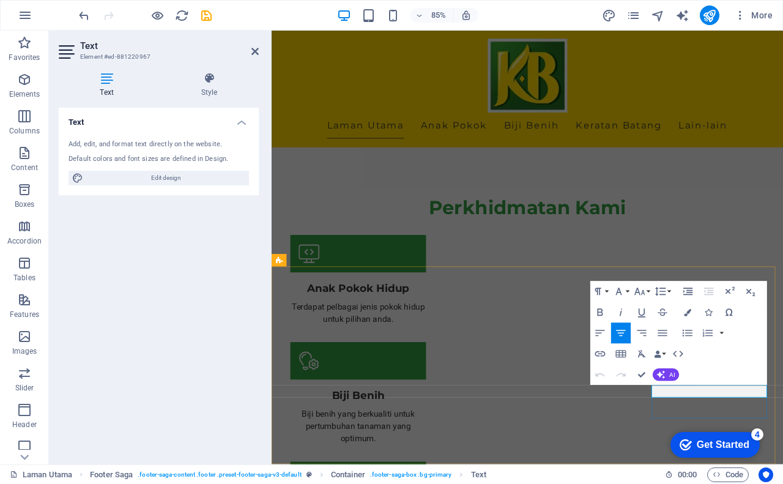
drag, startPoint x: 757, startPoint y: 454, endPoint x: 816, endPoint y: 454, distance: 59.4
click at [600, 354] on icon "button" at bounding box center [601, 355] width 10 height 6
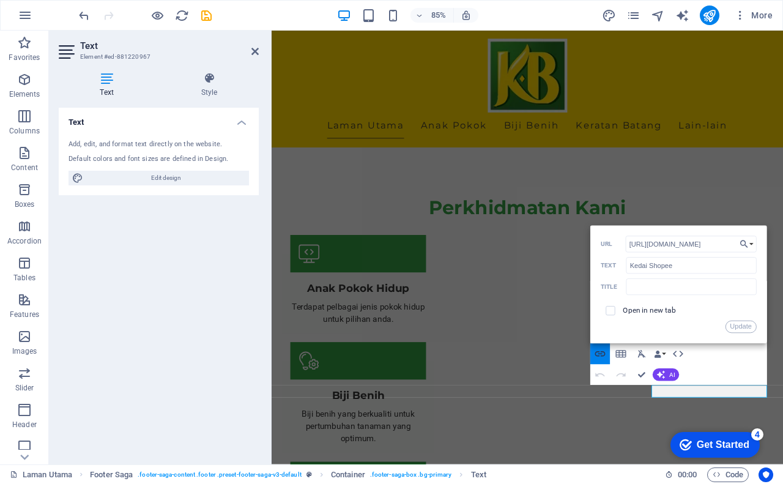
scroll to position [0, 13]
click at [744, 323] on button "Update" at bounding box center [741, 327] width 31 height 12
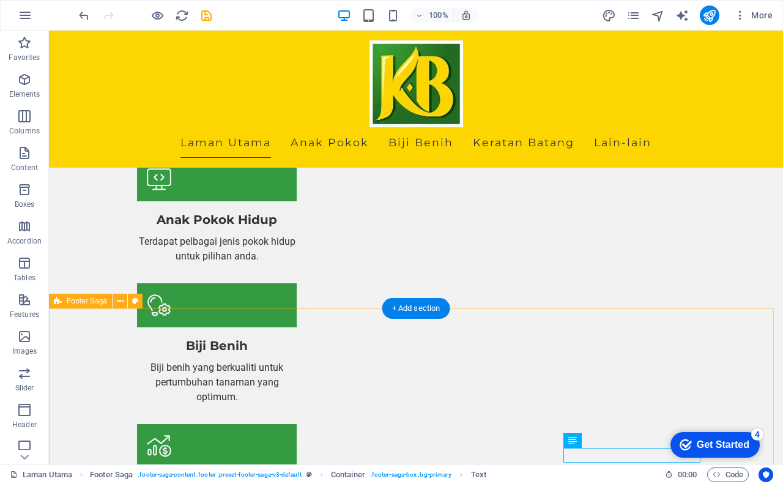
scroll to position [1343, 0]
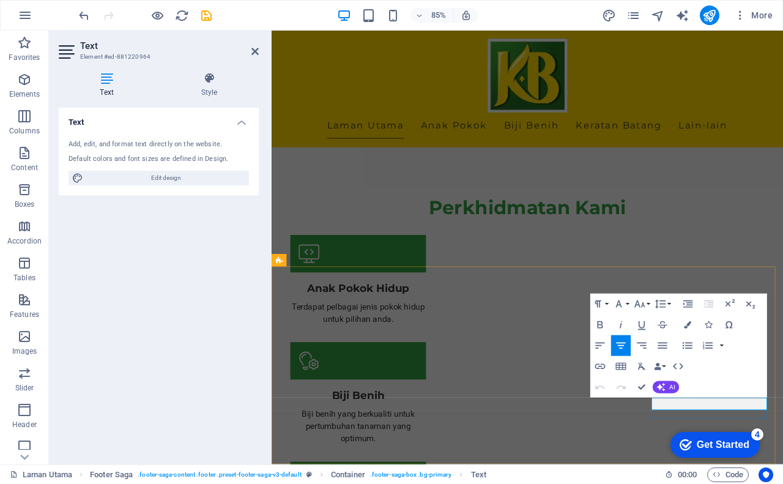
drag, startPoint x: 758, startPoint y: 465, endPoint x: 816, endPoint y: 468, distance: 57.6
click at [602, 366] on icon "button" at bounding box center [601, 367] width 10 height 6
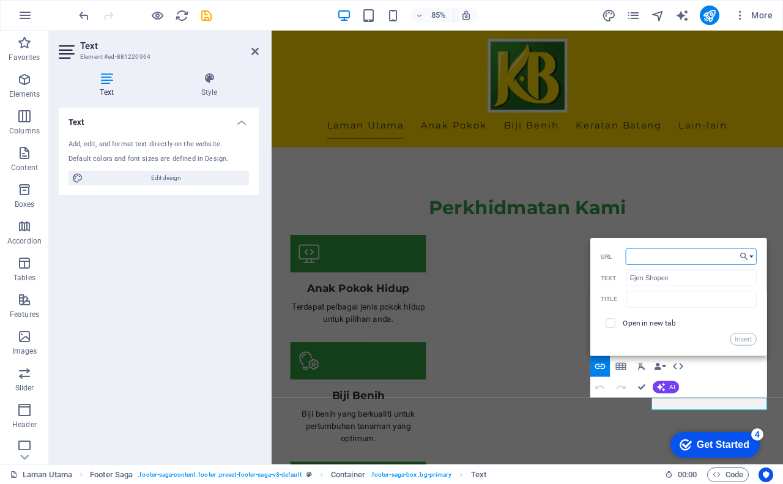
paste input "https://s.shopee.com.my/qZdocZzFa"
type input "https://s.shopee.com.my/qZdocZzFa"
click at [613, 325] on input "checkbox" at bounding box center [609, 321] width 9 height 9
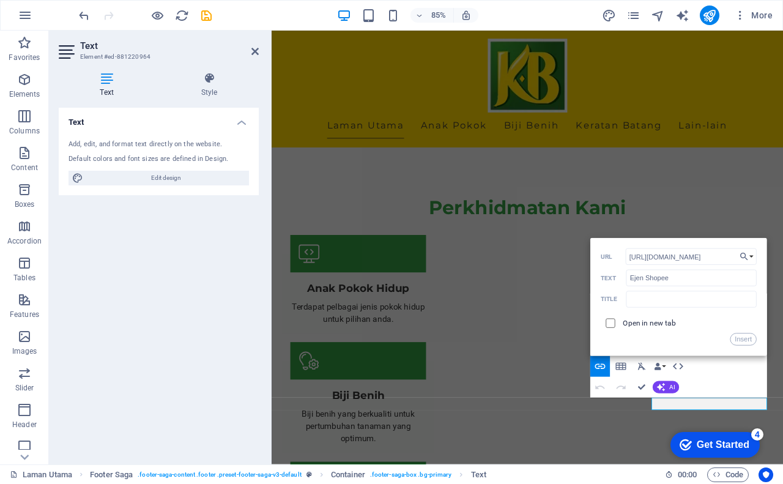
checkbox input "true"
click at [752, 341] on button "Insert" at bounding box center [744, 340] width 26 height 12
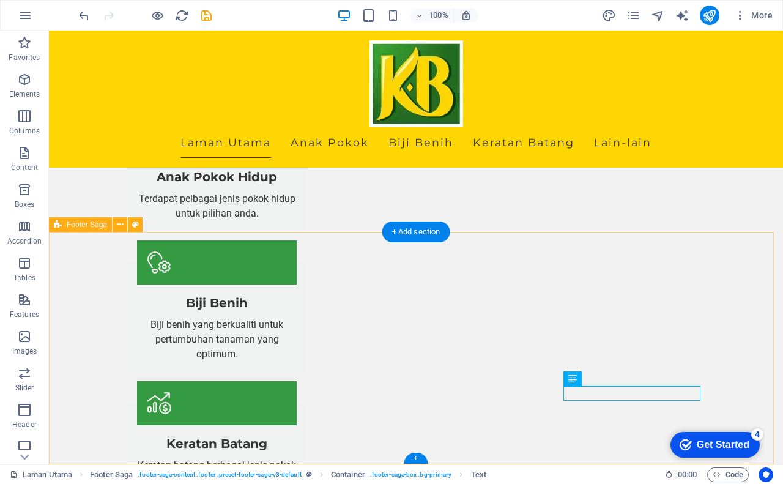
scroll to position [1343, 0]
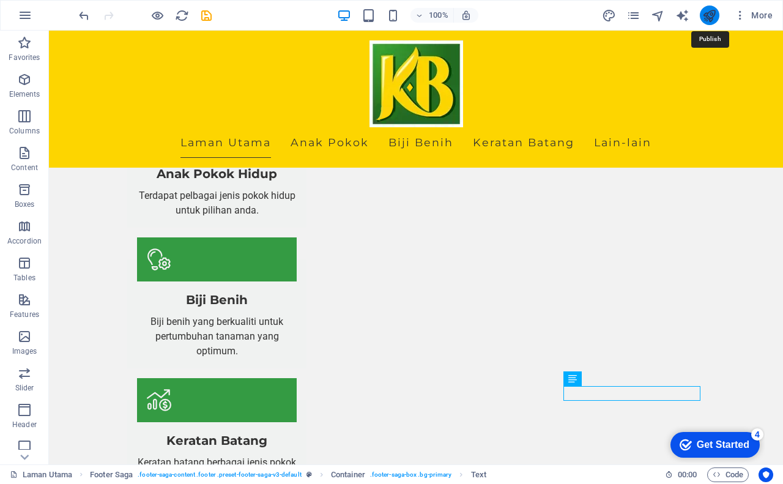
click at [707, 16] on icon "publish" at bounding box center [710, 16] width 14 height 14
